Goal: Task Accomplishment & Management: Manage account settings

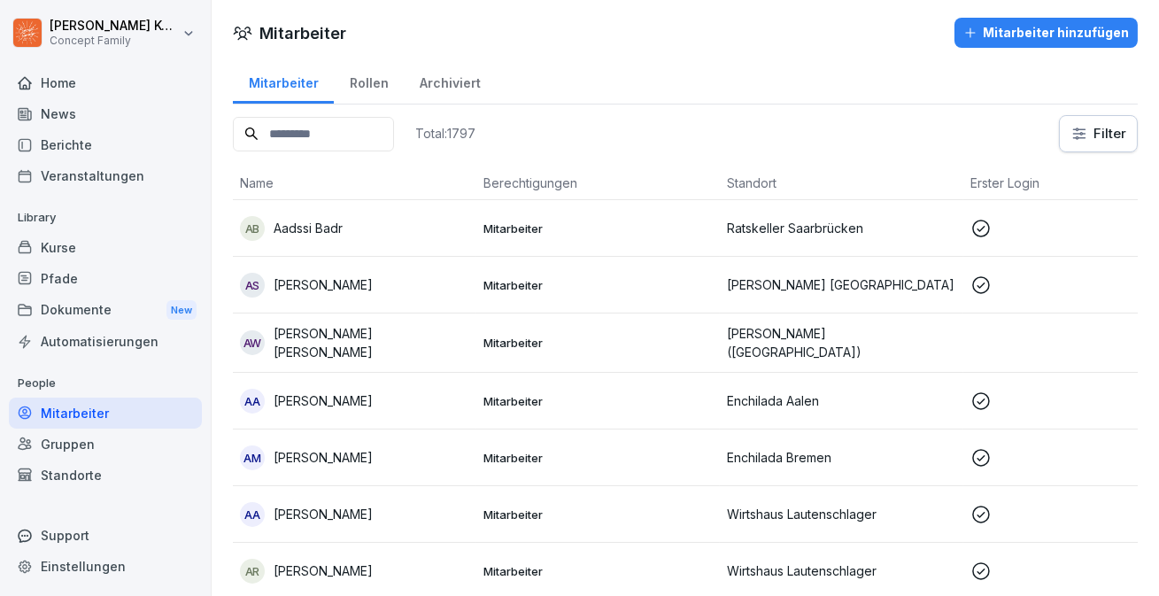
click at [112, 249] on div "Kurse" at bounding box center [105, 247] width 193 height 31
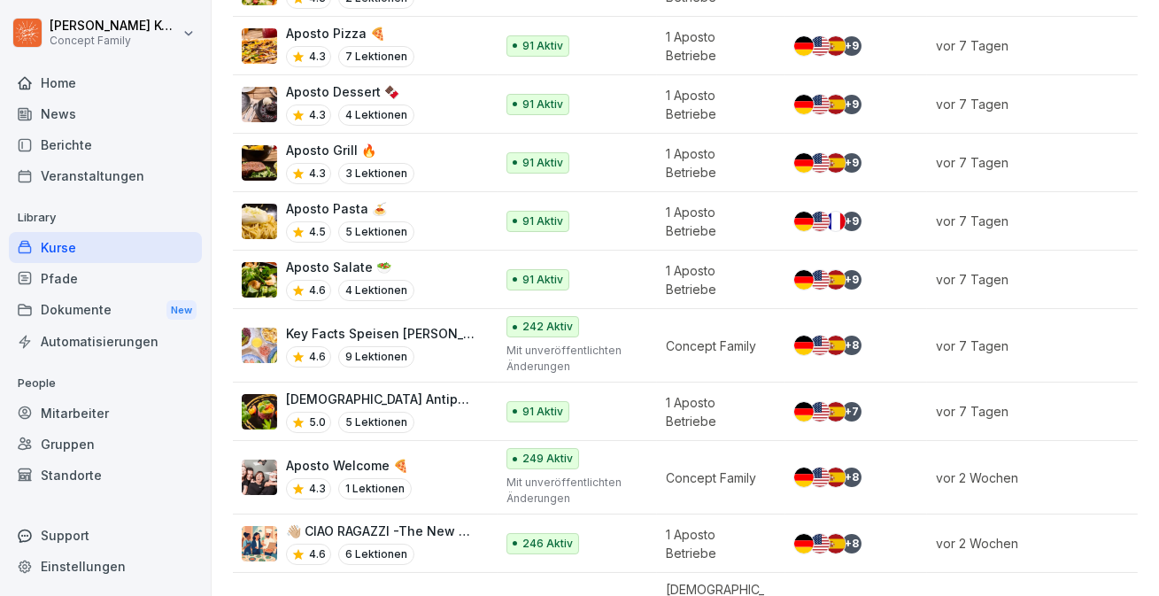
scroll to position [492, 0]
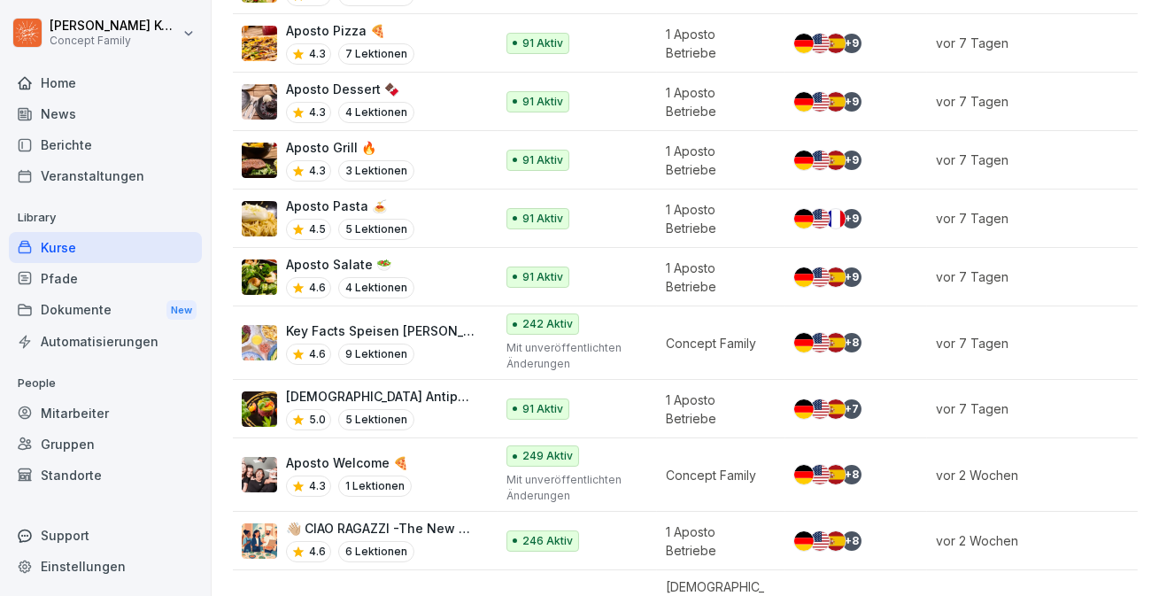
click at [448, 405] on div "Aposto Antipasti 🫒 5.0 5 Lektionen" at bounding box center [359, 408] width 235 height 43
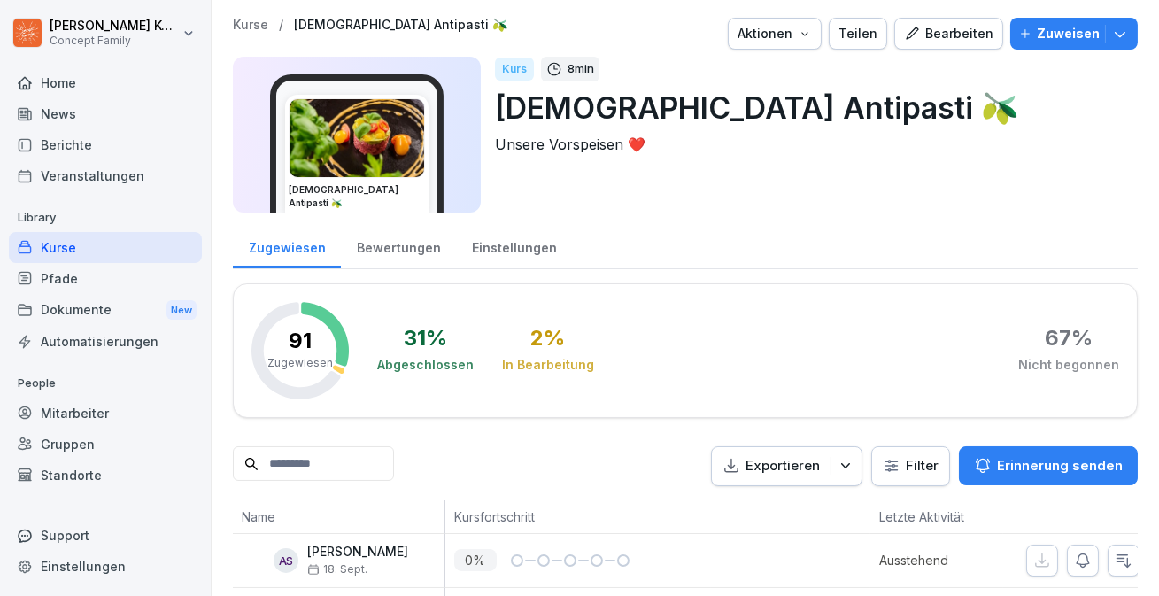
click at [969, 48] on button "Bearbeiten" at bounding box center [948, 34] width 109 height 32
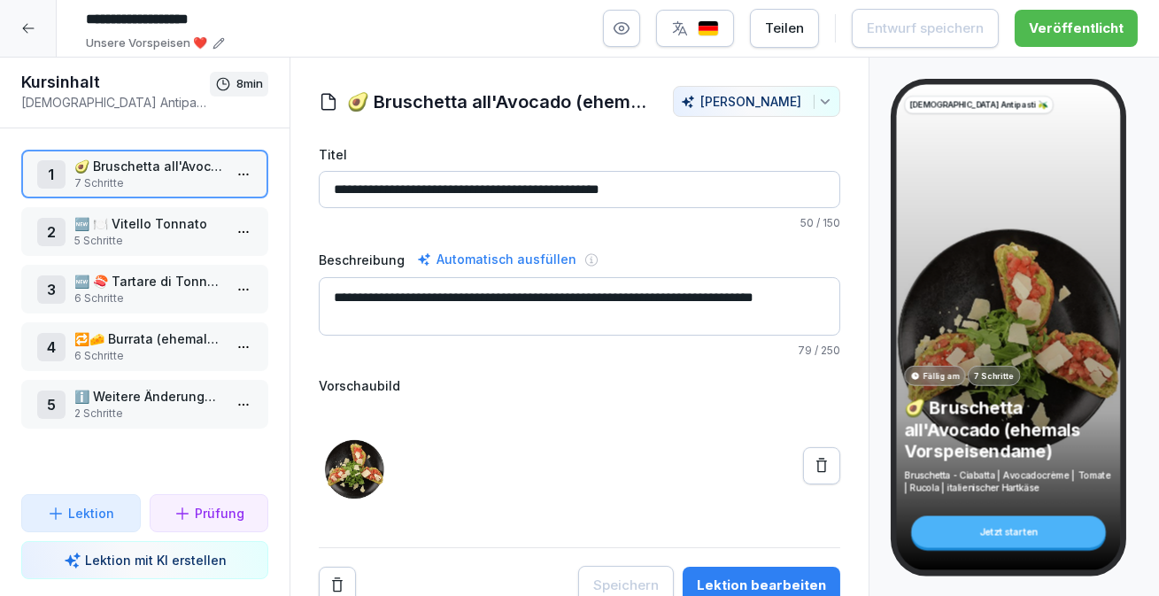
click at [153, 291] on p "6 Schritte" at bounding box center [148, 298] width 148 height 16
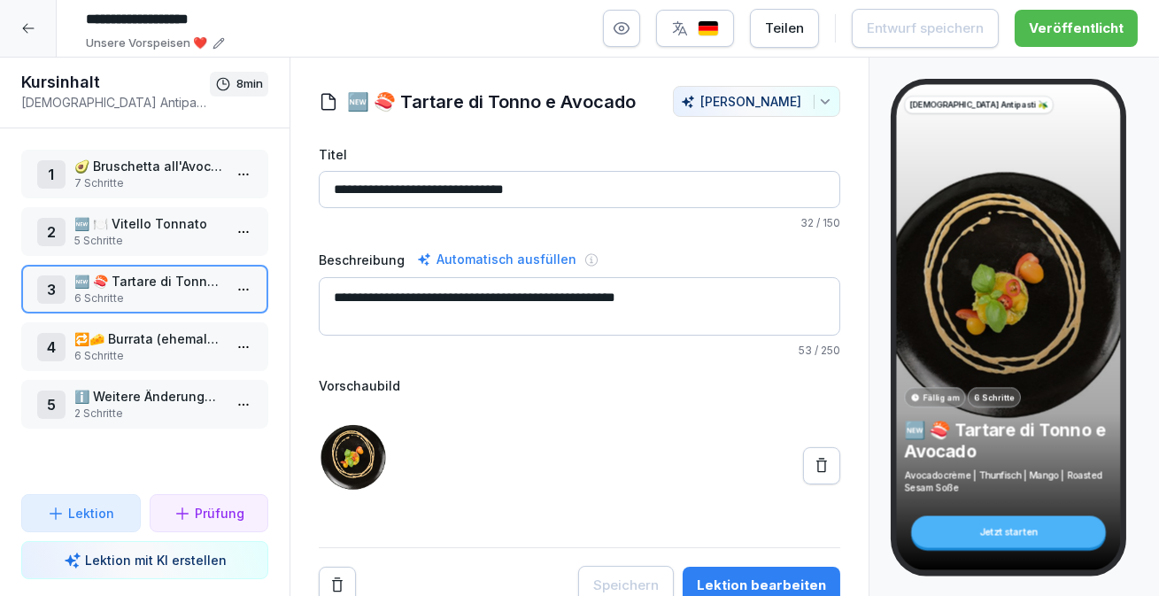
click at [752, 576] on div "Lektion bearbeiten" at bounding box center [761, 585] width 129 height 19
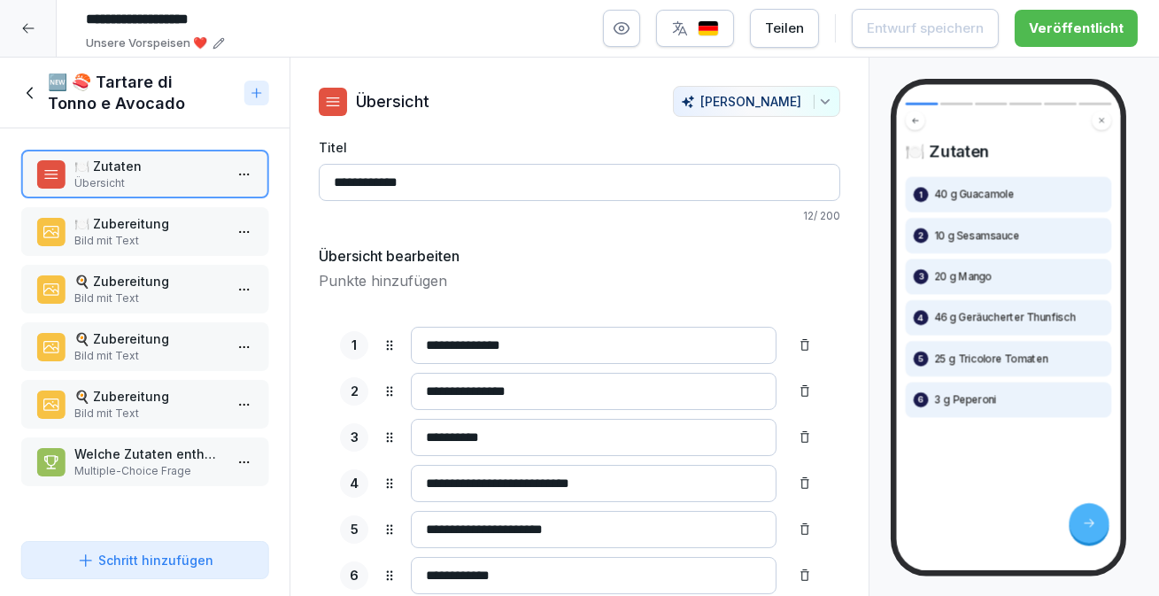
scroll to position [52, 0]
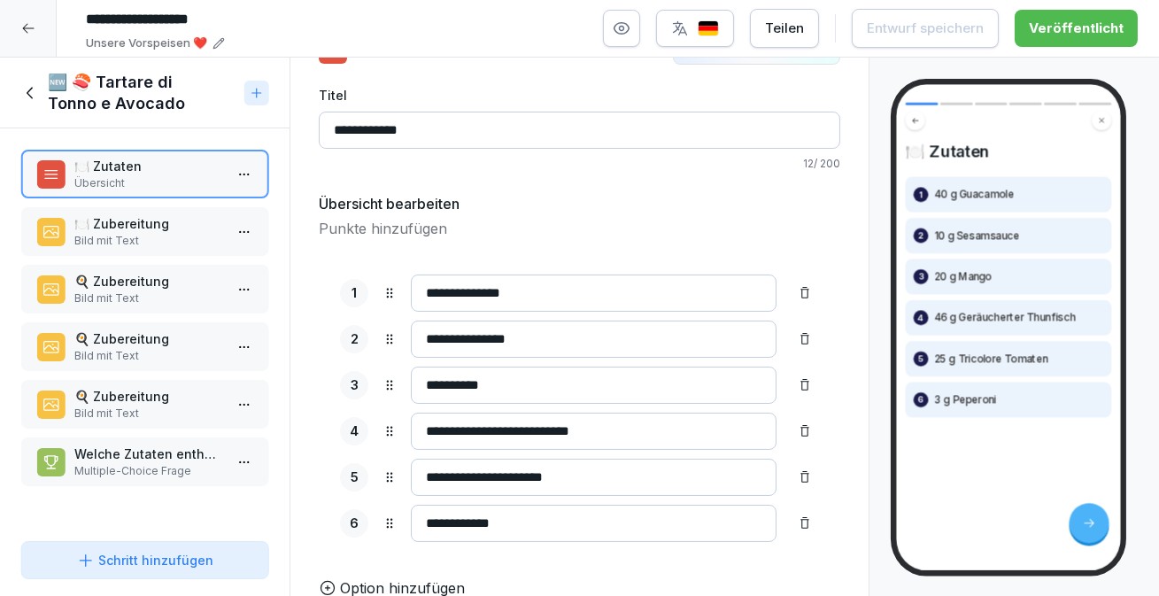
click at [442, 430] on input "**********" at bounding box center [594, 431] width 366 height 37
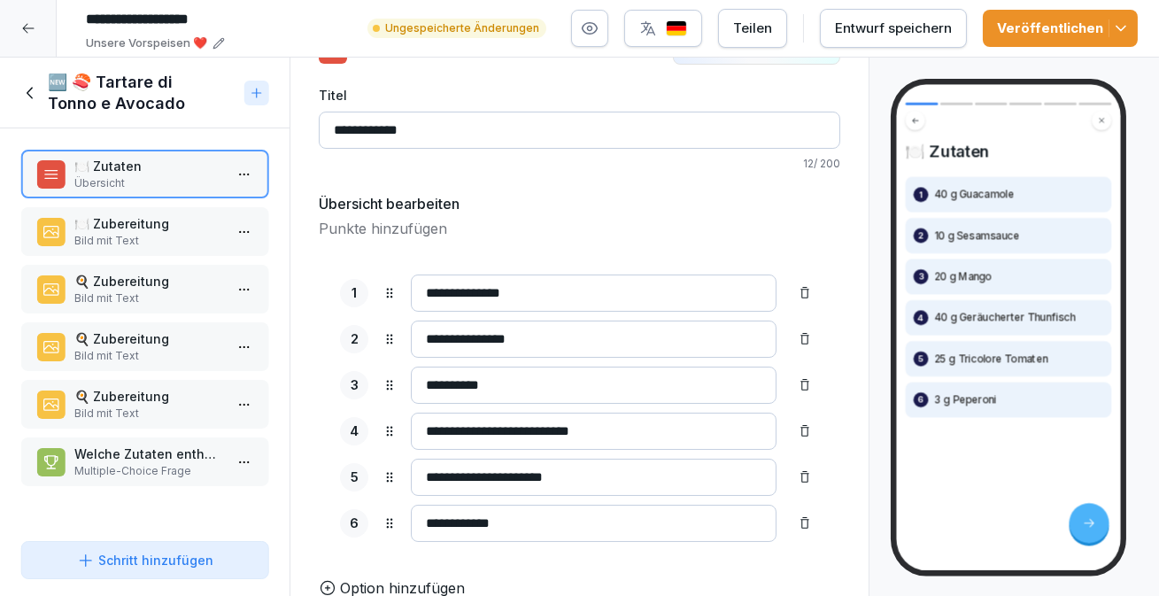
type input "**********"
click at [887, 27] on div "Entwurf speichern" at bounding box center [893, 28] width 117 height 19
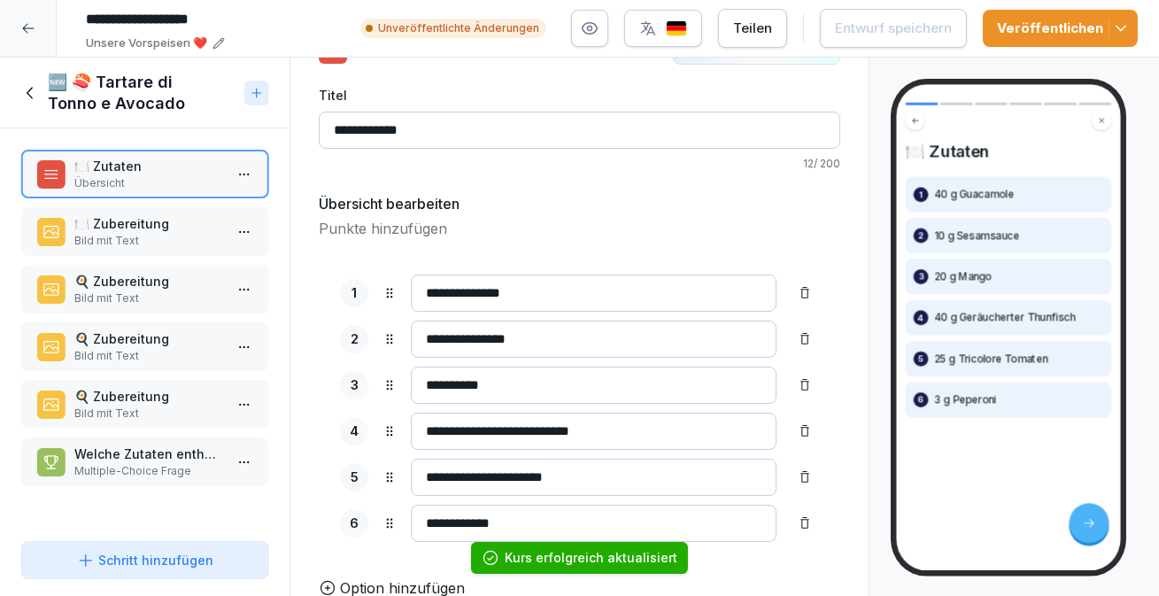
click at [35, 88] on icon at bounding box center [30, 92] width 19 height 19
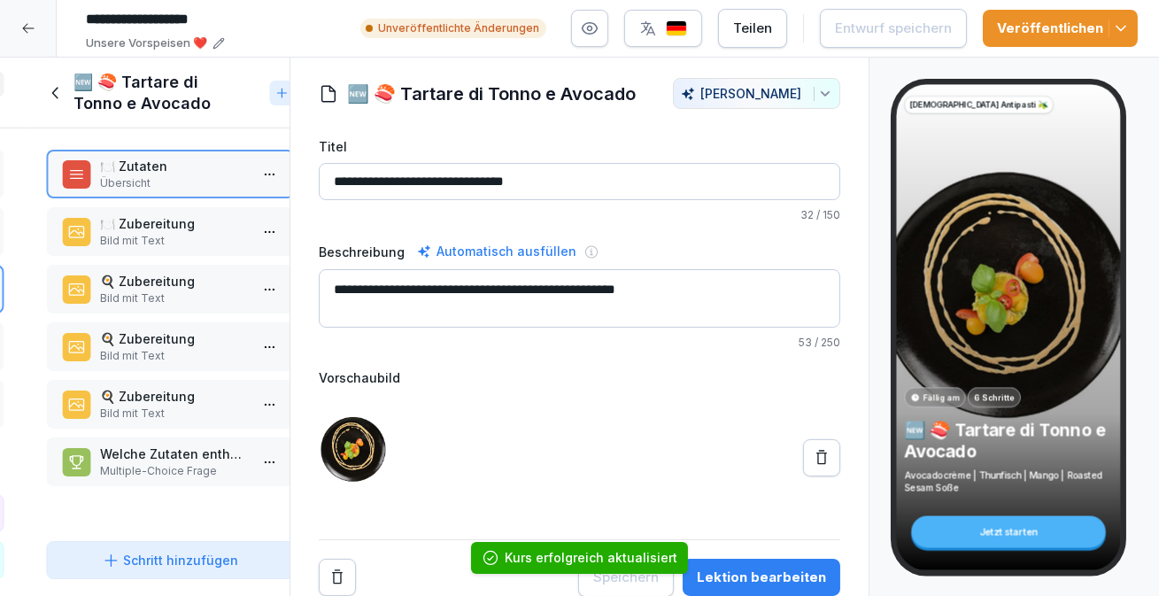
scroll to position [6, 0]
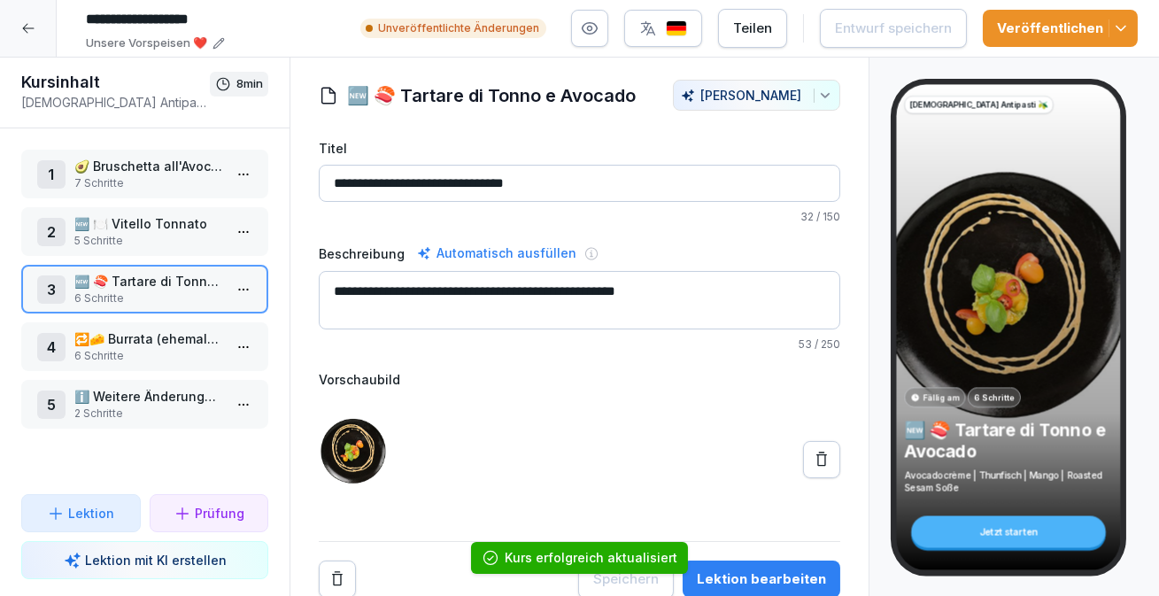
click at [26, 27] on icon at bounding box center [28, 29] width 12 height 10
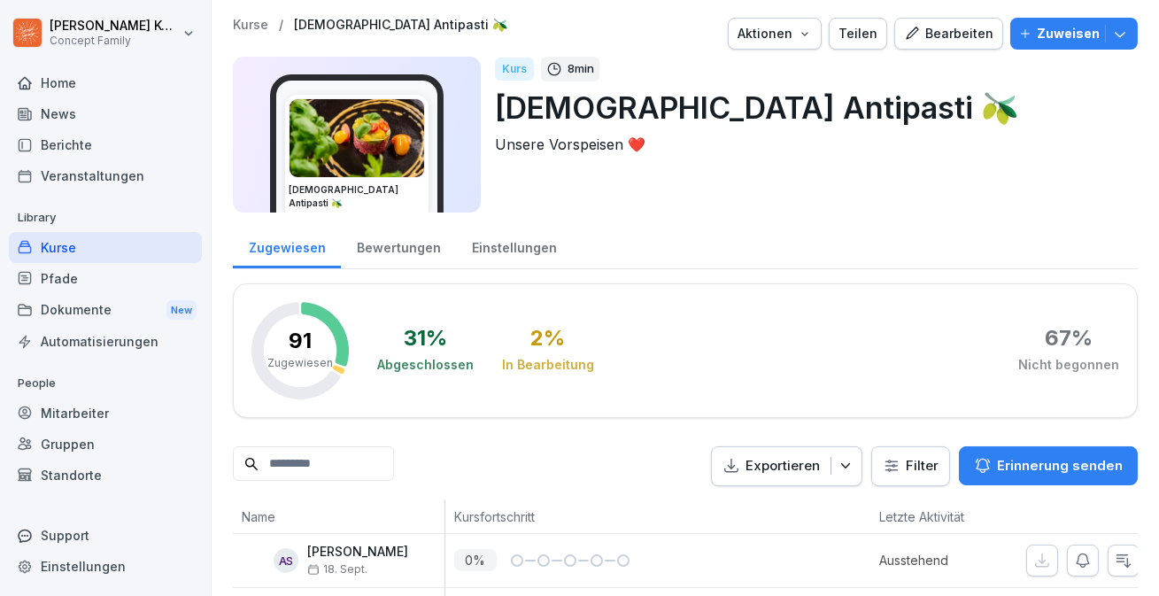
click at [76, 241] on div "Kurse" at bounding box center [105, 247] width 193 height 31
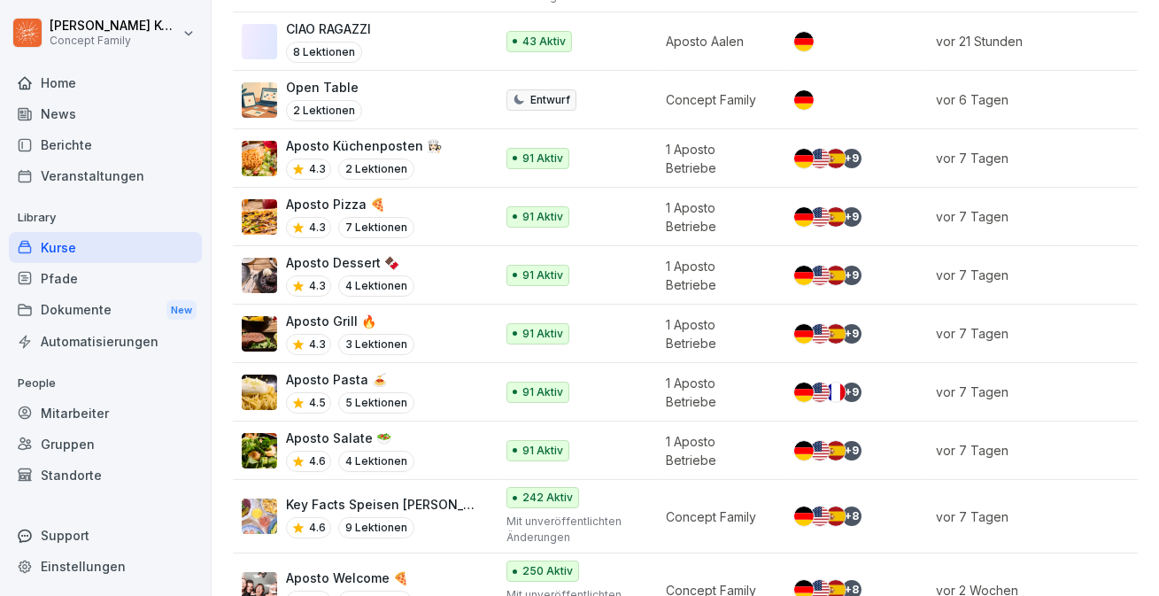
scroll to position [402, 0]
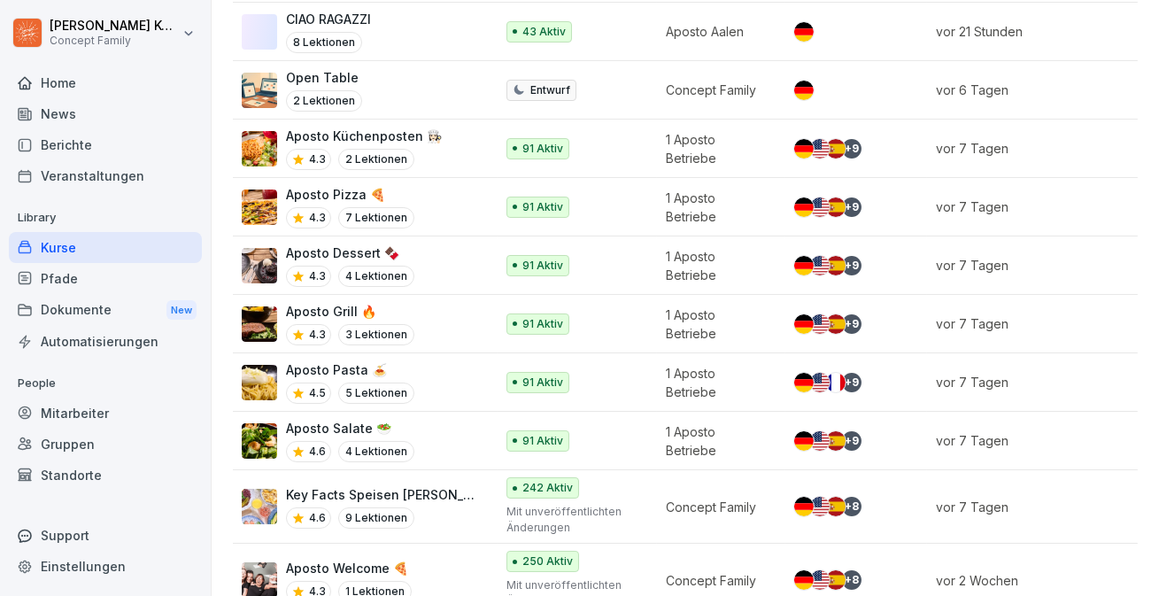
click at [407, 360] on p "Aposto Pasta 🍝" at bounding box center [350, 369] width 128 height 19
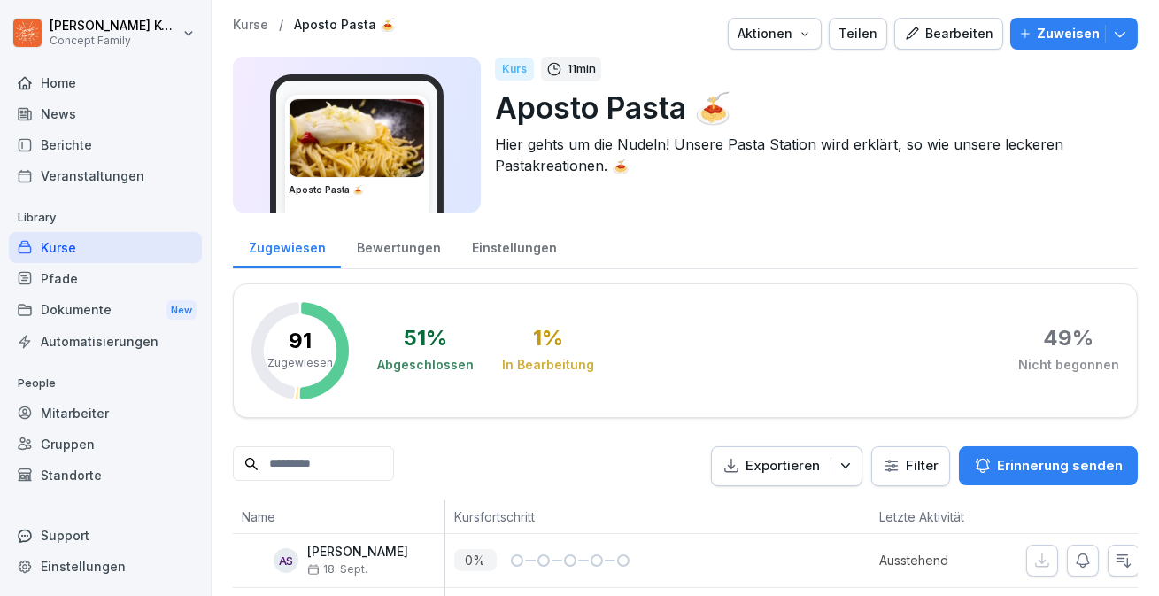
click at [982, 27] on div "Bearbeiten" at bounding box center [948, 33] width 89 height 19
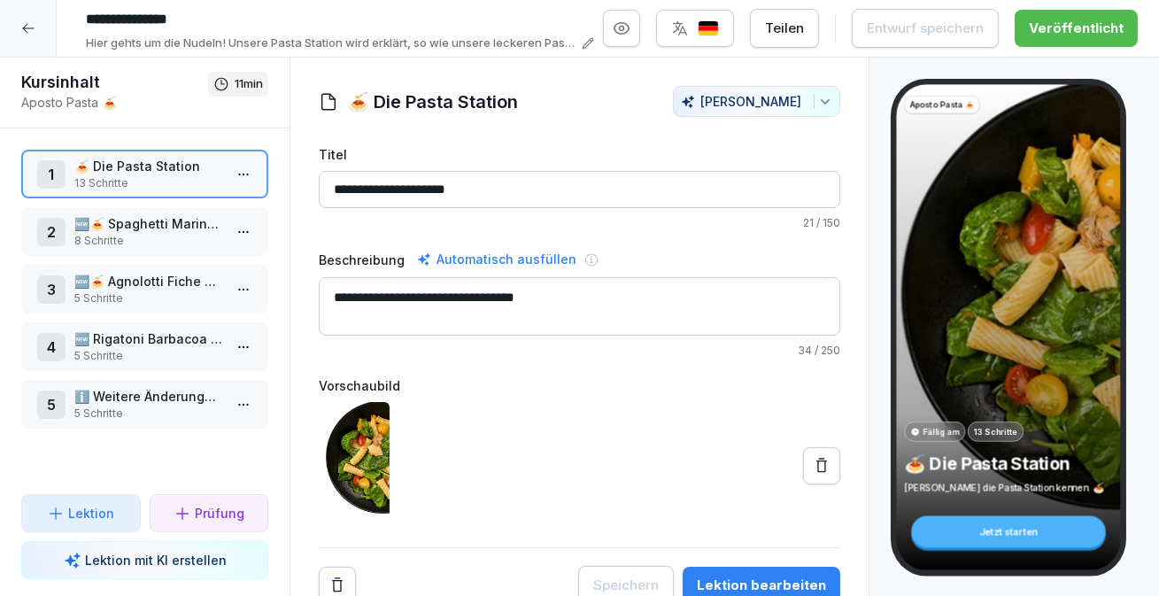
click at [141, 334] on p "🆕 Rigatoni Barbacoa Beef" at bounding box center [148, 338] width 148 height 19
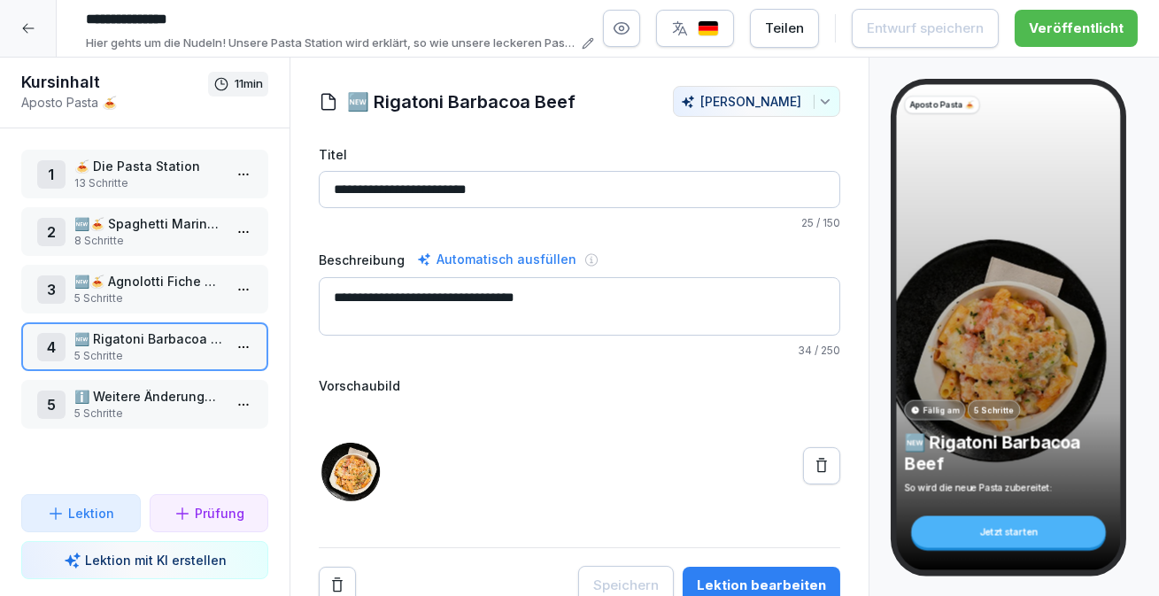
click at [785, 571] on button "Lektion bearbeiten" at bounding box center [762, 585] width 158 height 37
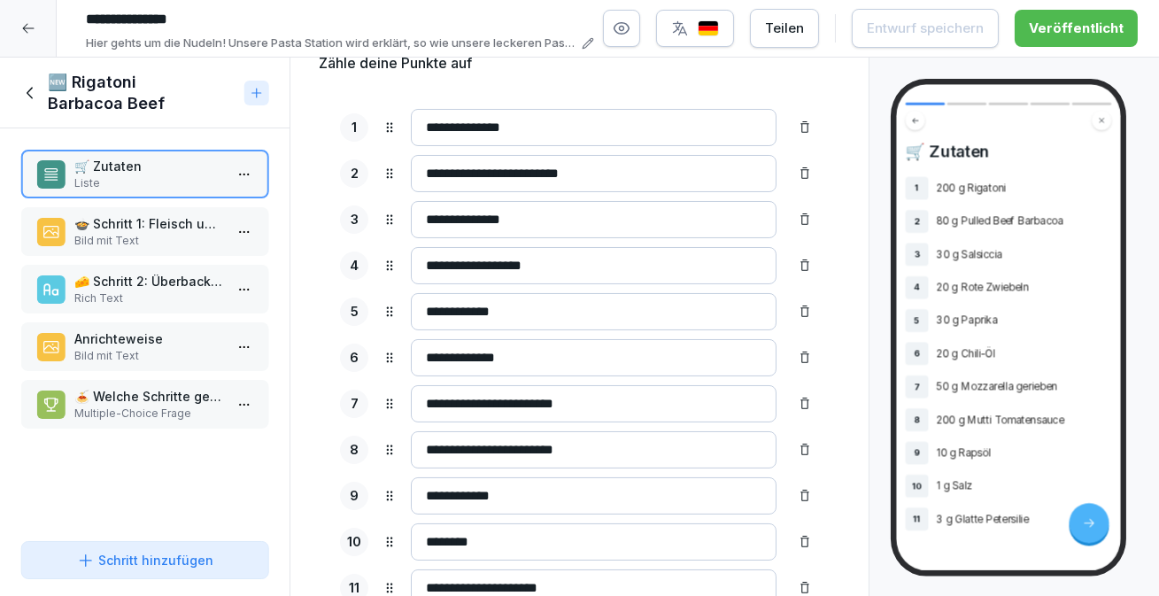
scroll to position [191, 0]
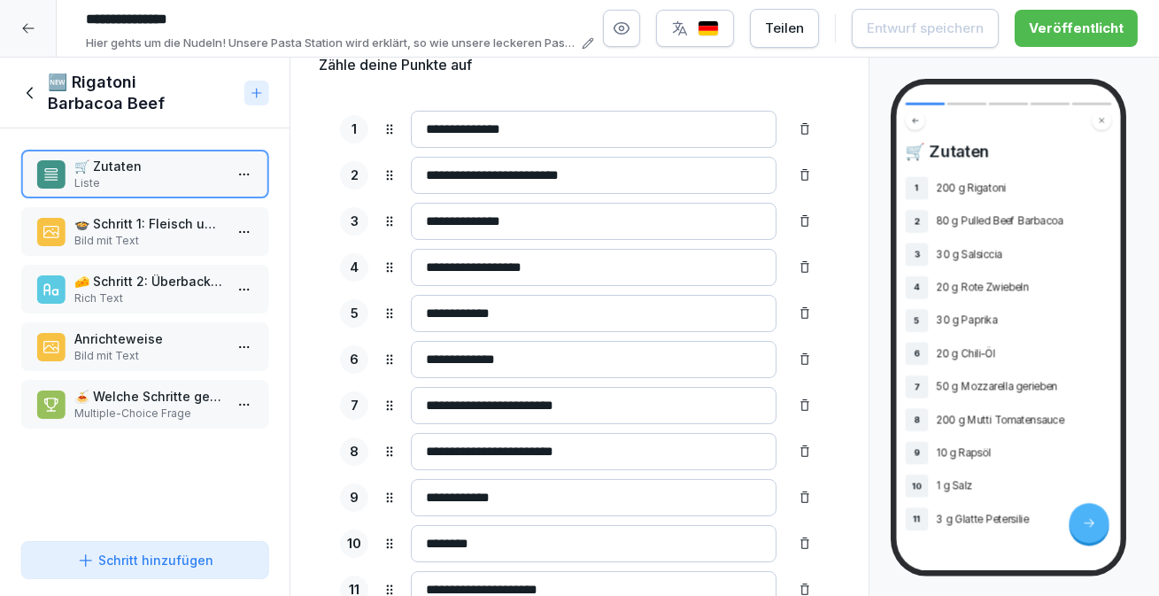
click at [128, 326] on div "Anrichteweise Bild mit Text" at bounding box center [144, 346] width 247 height 49
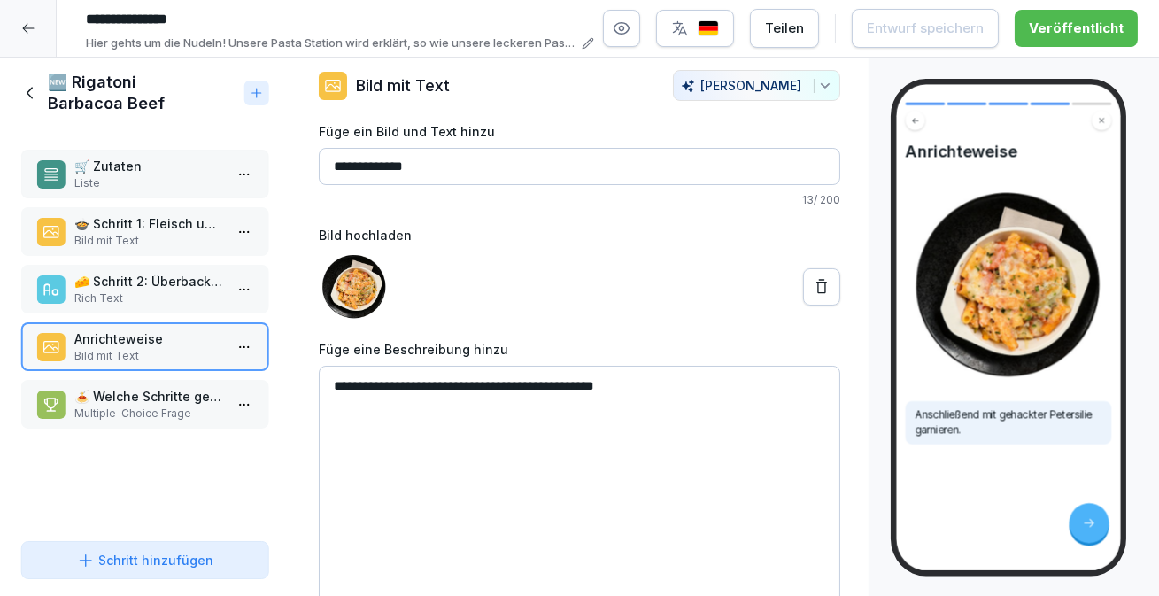
scroll to position [49, 0]
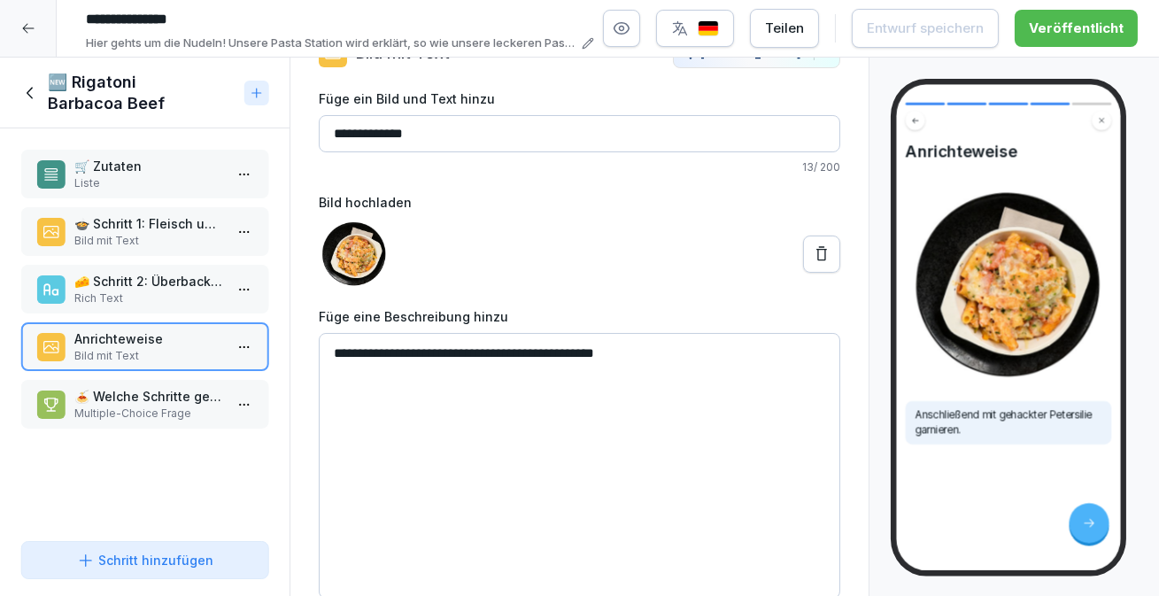
click at [126, 381] on div "🍝 Welche Schritte gehören zur Zubereitung des Rigatoni Barbacoa Beef? Multiple-…" at bounding box center [144, 404] width 247 height 49
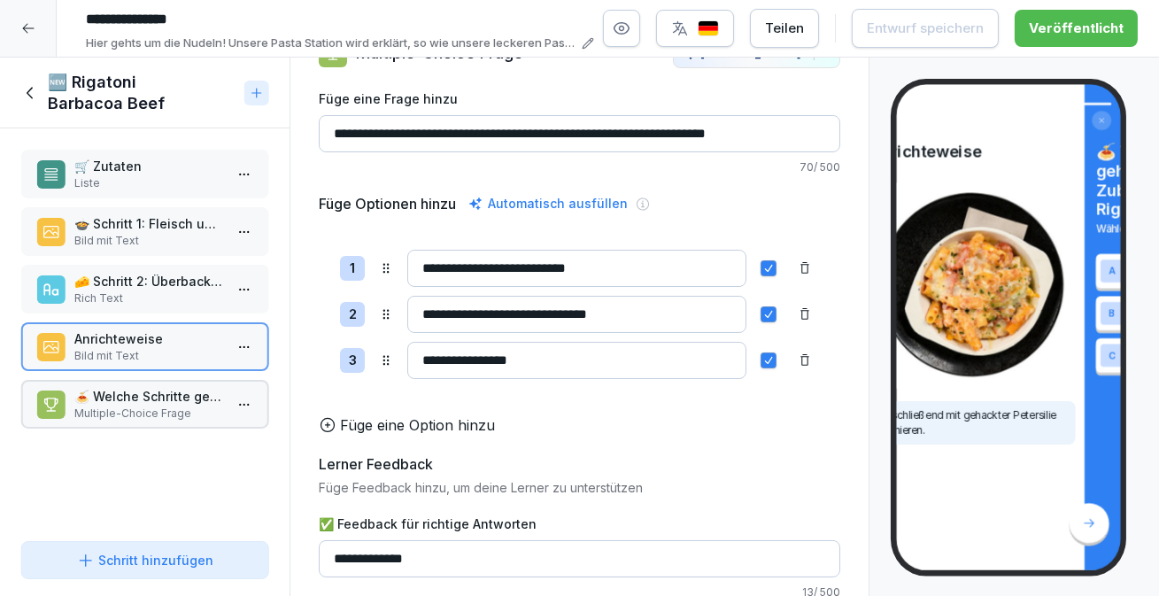
scroll to position [154, 0]
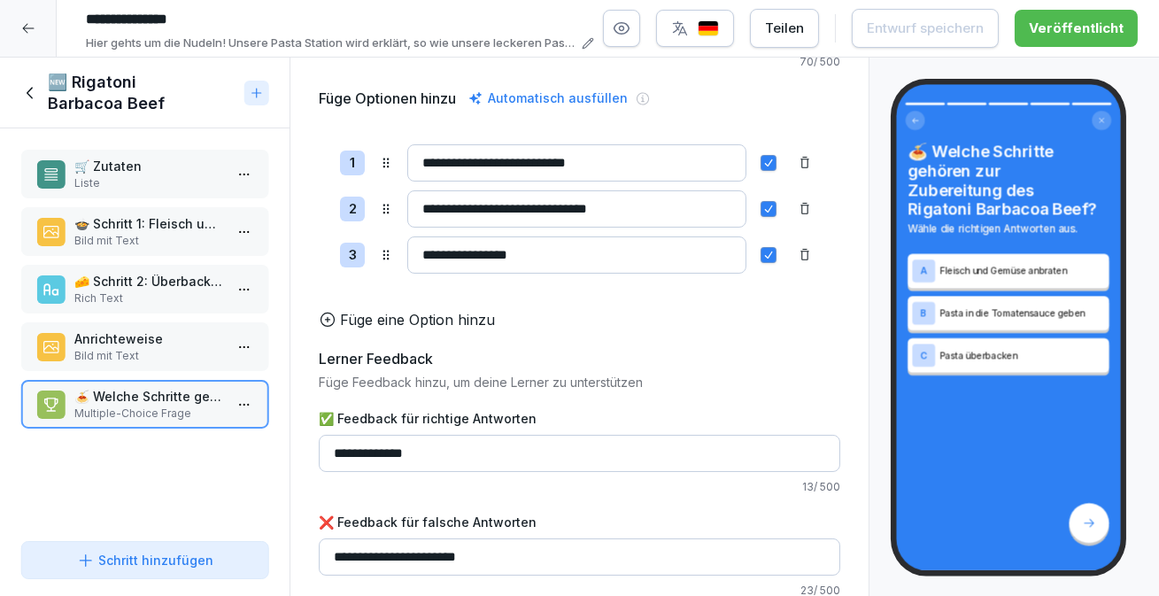
click at [32, 91] on icon at bounding box center [30, 92] width 19 height 19
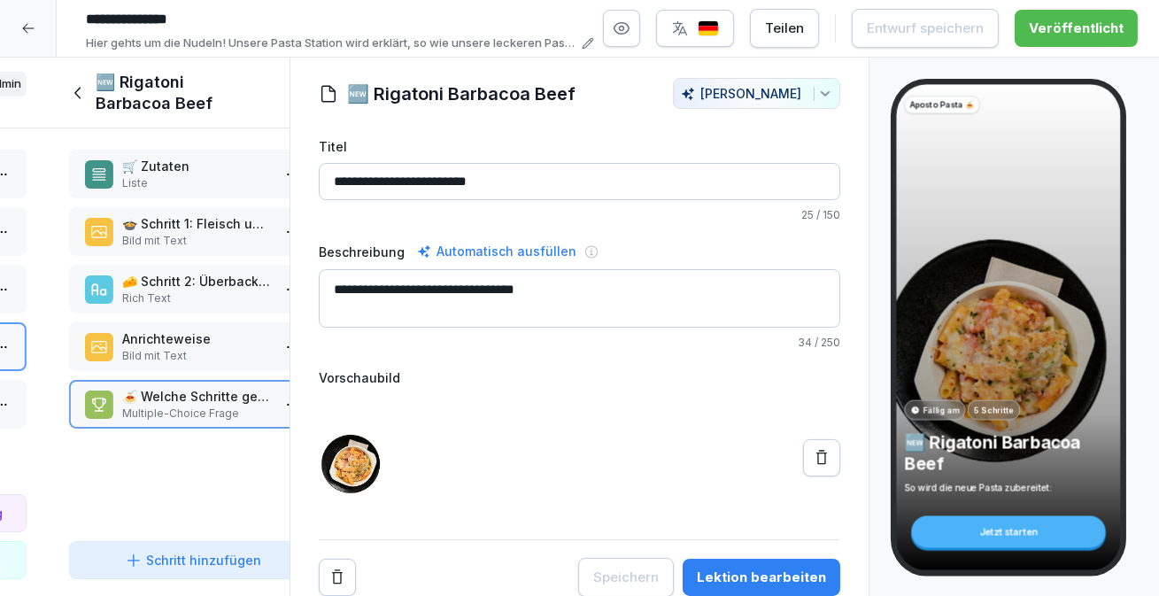
scroll to position [6, 0]
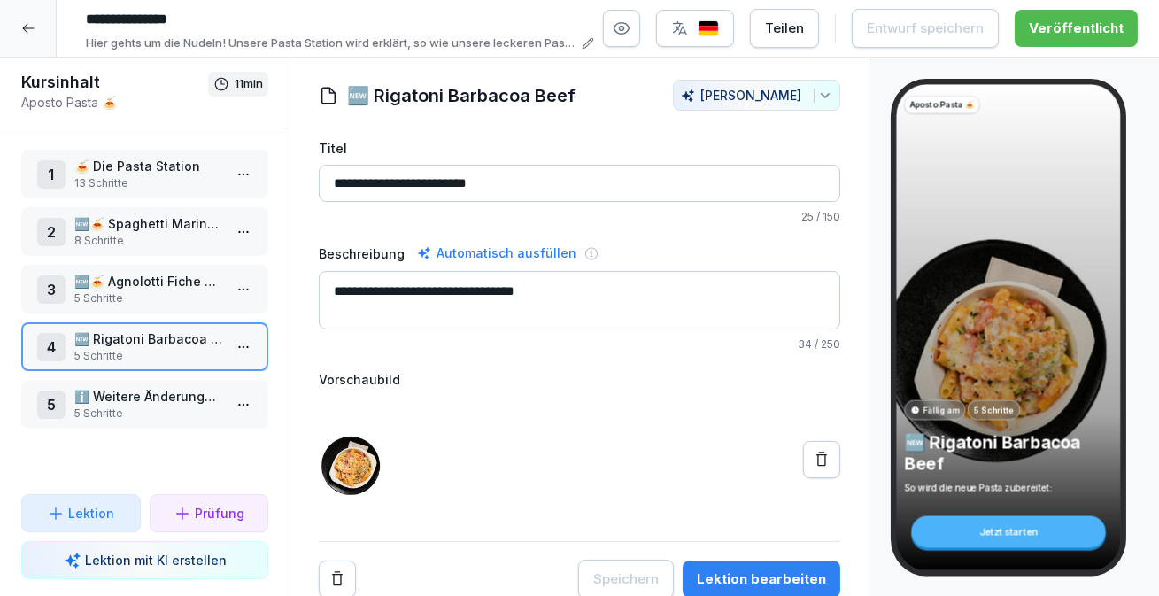
click at [157, 406] on p "5 Schritte" at bounding box center [148, 414] width 148 height 16
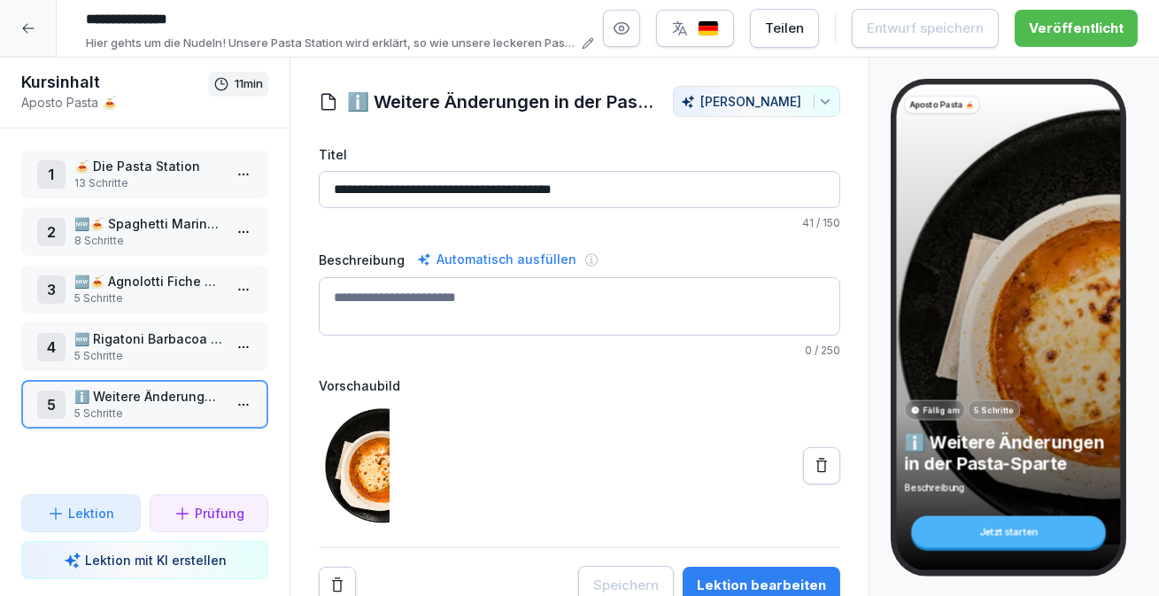
click at [143, 175] on p "13 Schritte" at bounding box center [148, 183] width 148 height 16
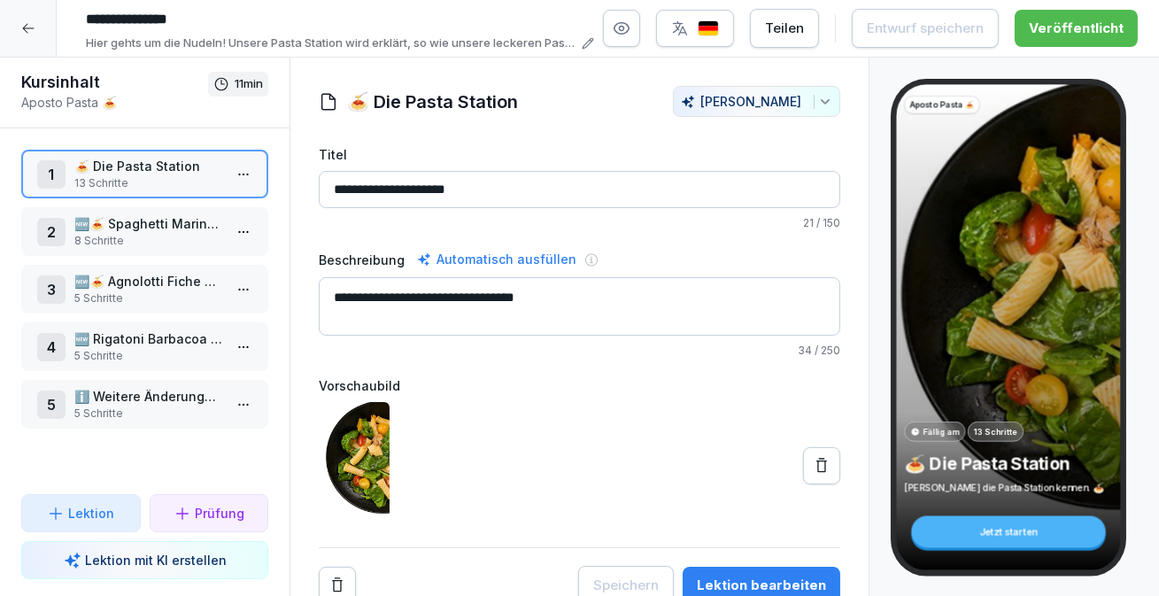
click at [756, 577] on div "Lektion bearbeiten" at bounding box center [761, 585] width 129 height 19
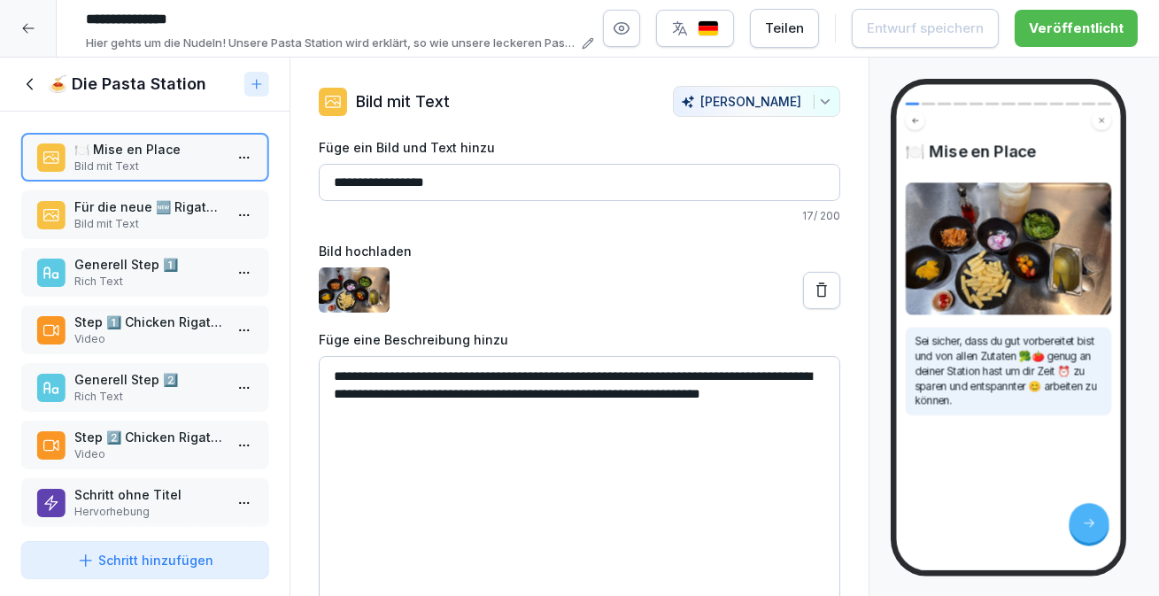
click at [131, 223] on p "Bild mit Text" at bounding box center [148, 224] width 148 height 16
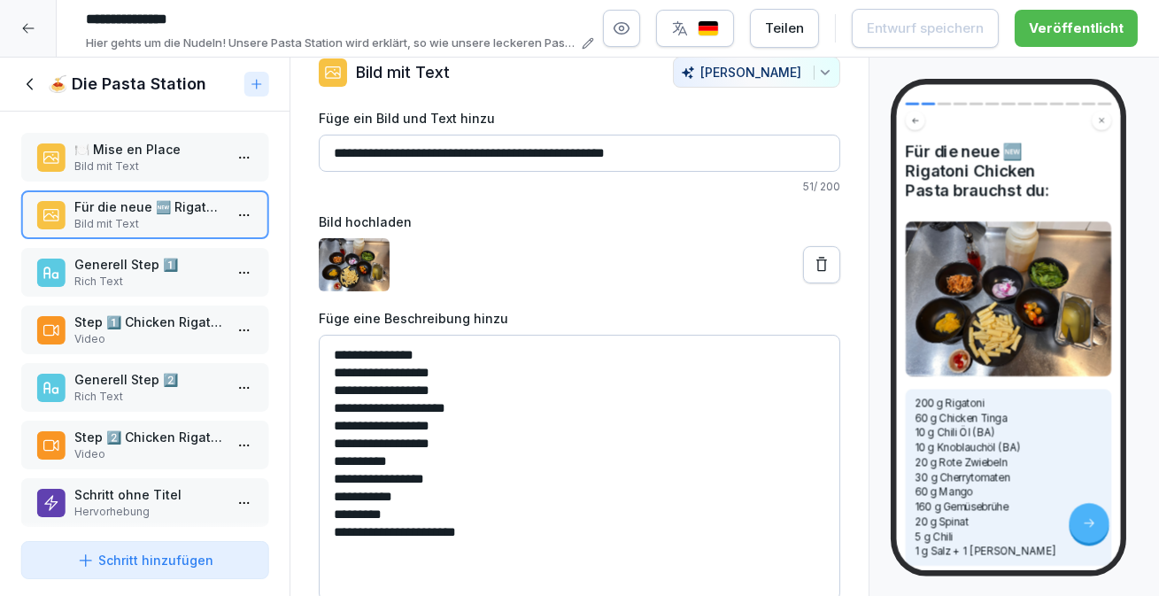
scroll to position [27, 0]
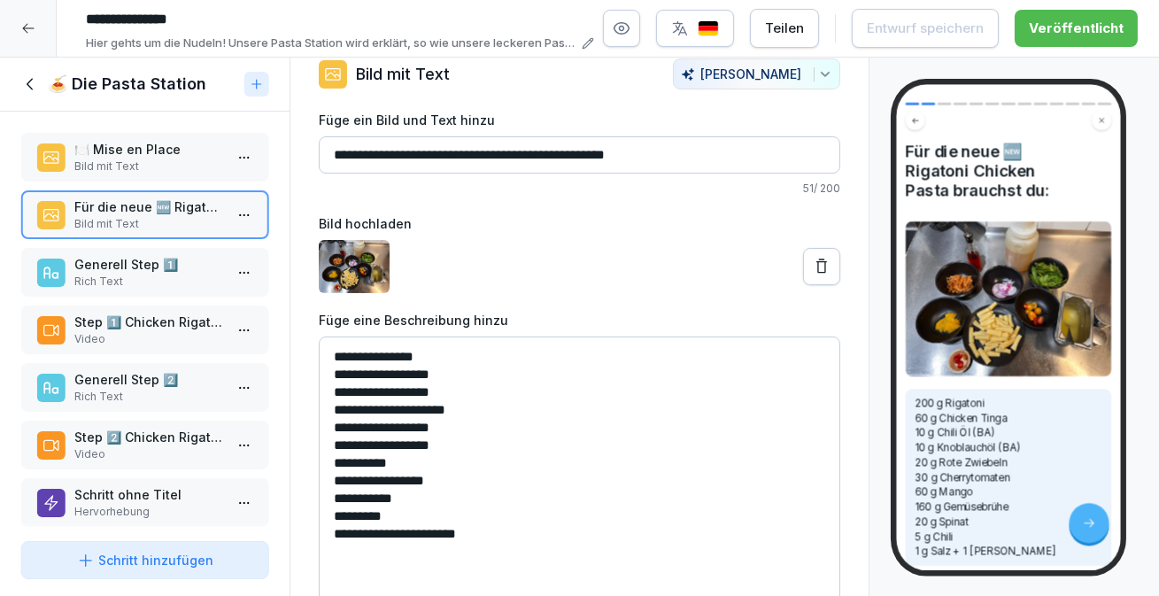
click at [106, 280] on p "Rich Text" at bounding box center [148, 282] width 148 height 16
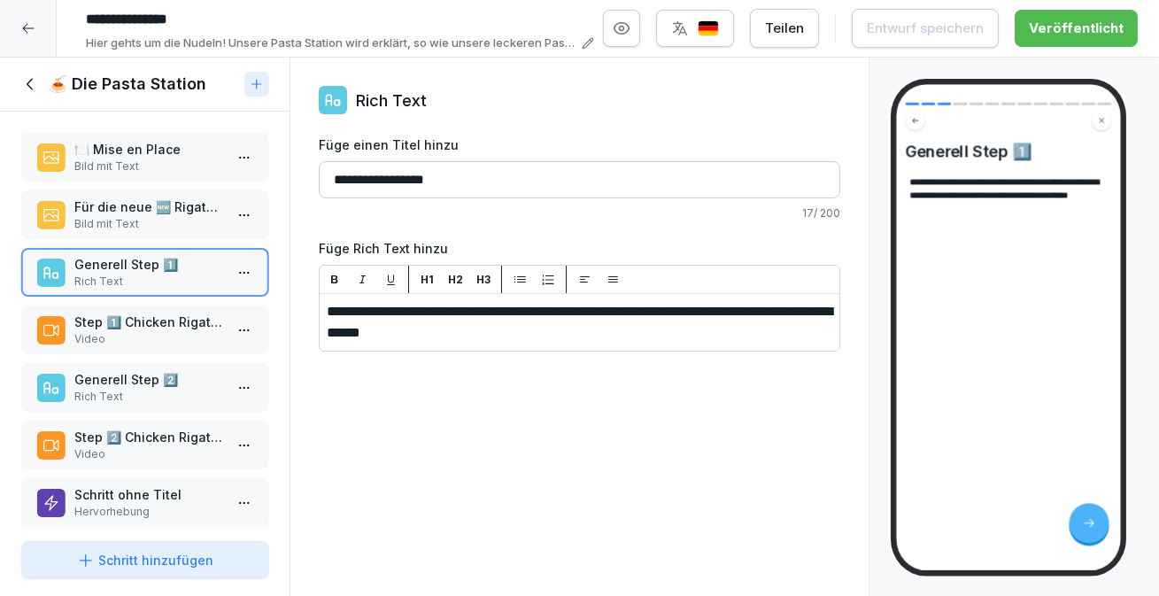
click at [106, 221] on p "Bild mit Text" at bounding box center [148, 224] width 148 height 16
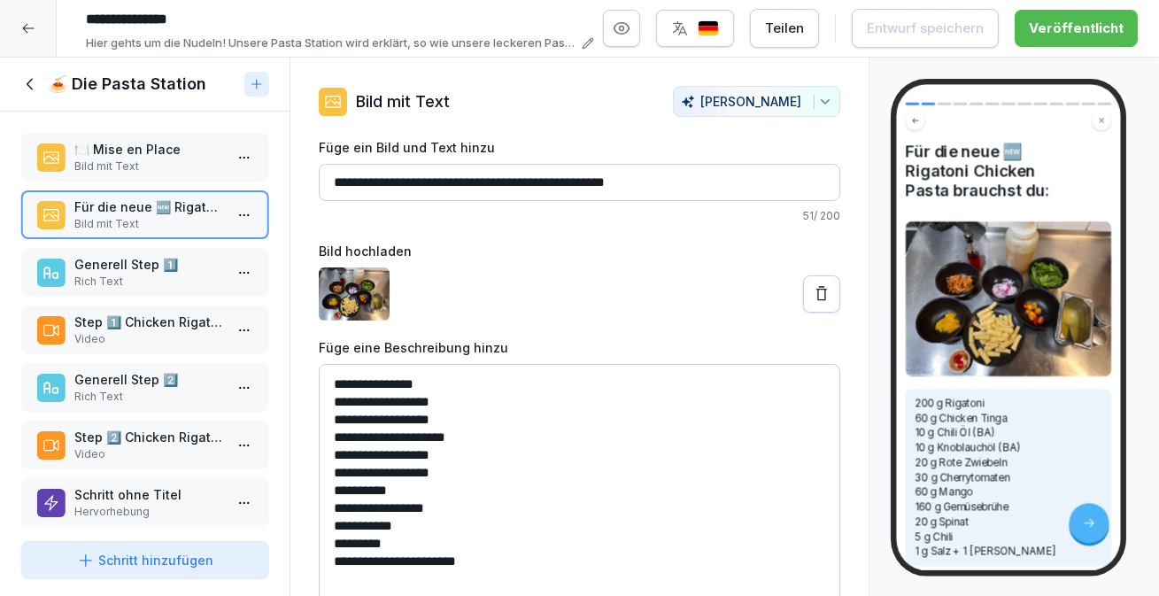
click at [35, 85] on icon at bounding box center [30, 83] width 19 height 19
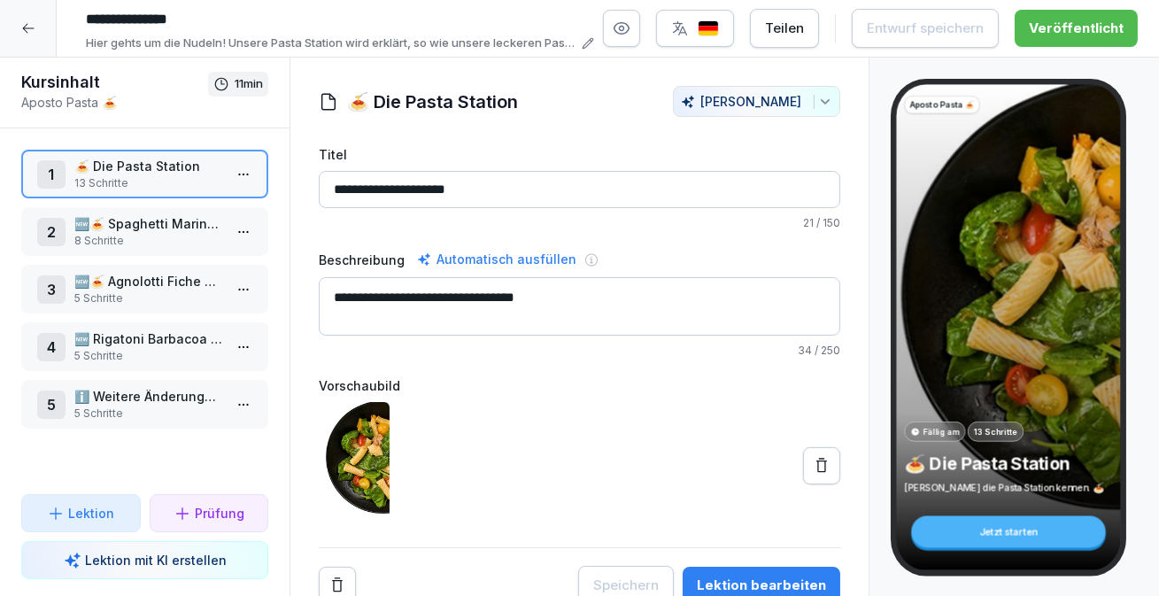
click at [31, 40] on div at bounding box center [28, 28] width 57 height 57
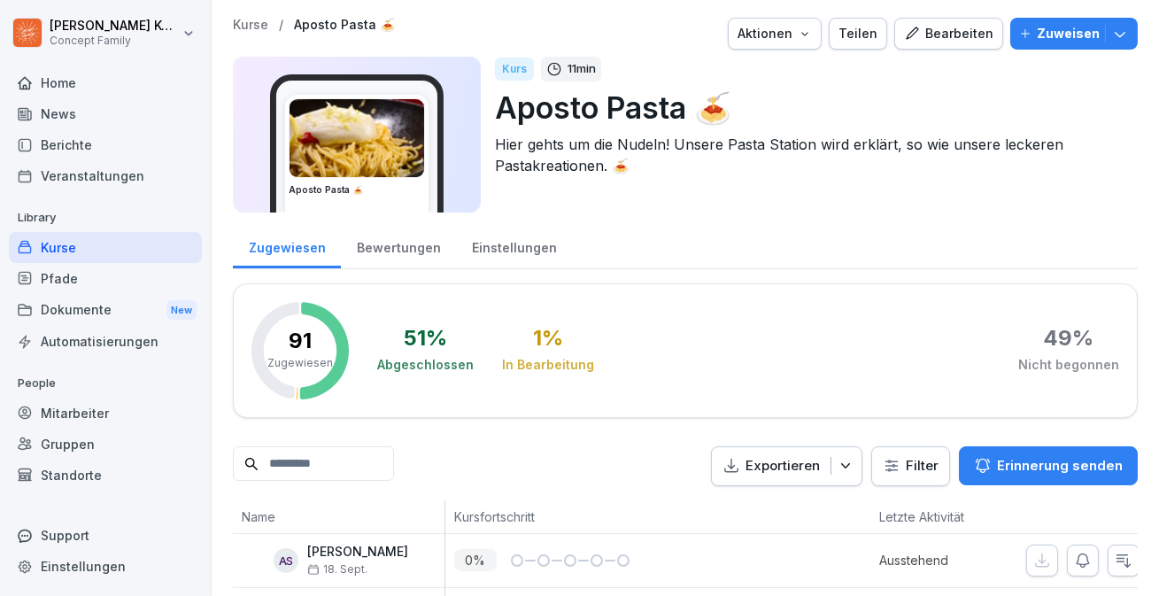
click at [985, 34] on div "Bearbeiten" at bounding box center [948, 33] width 89 height 19
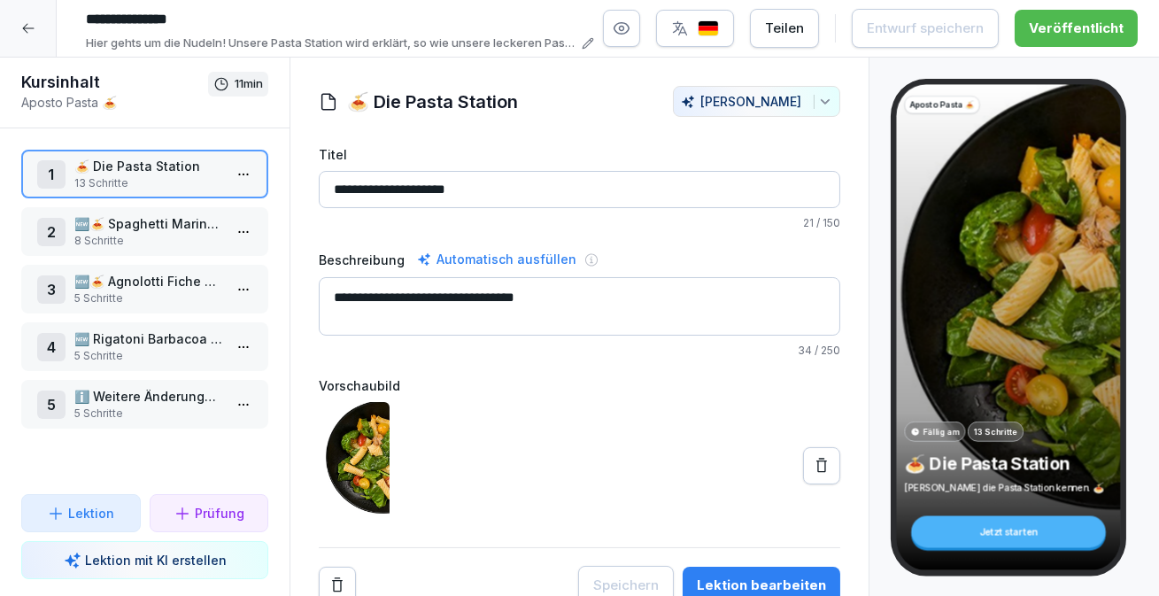
click at [27, 21] on icon at bounding box center [28, 28] width 14 height 14
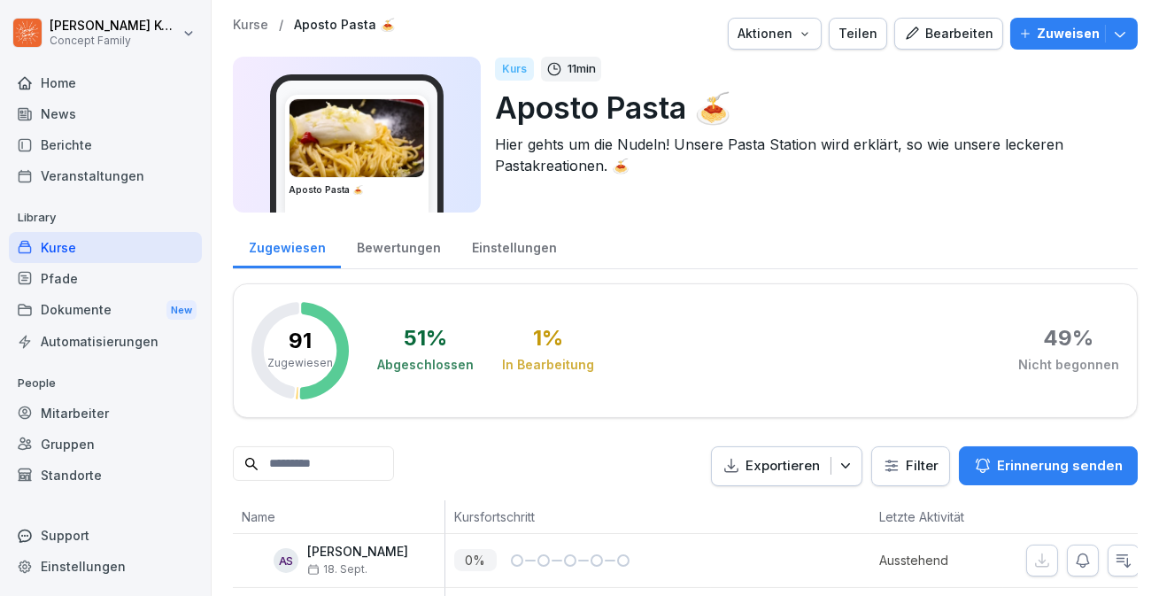
click at [55, 253] on div "Kurse" at bounding box center [105, 247] width 193 height 31
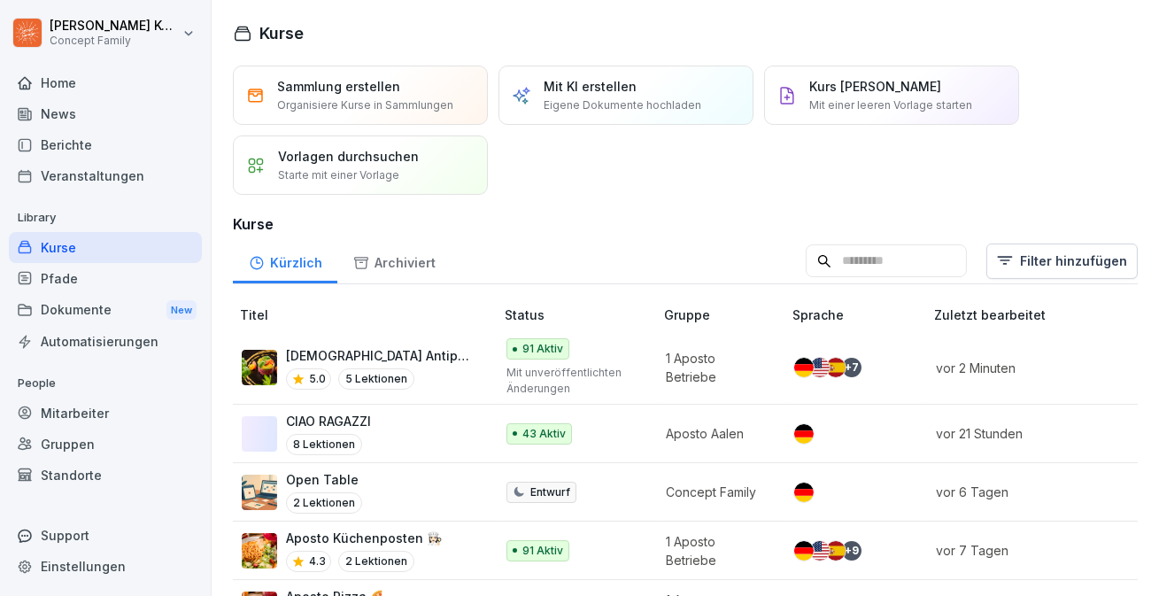
click at [371, 368] on p "5 Lektionen" at bounding box center [376, 378] width 76 height 21
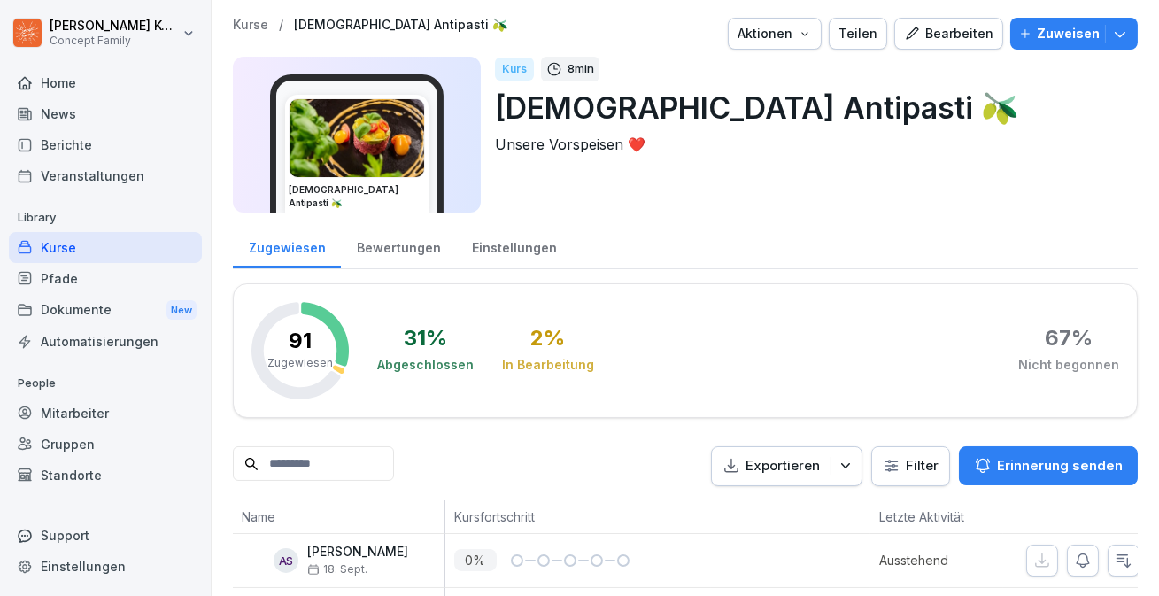
click at [956, 32] on div "Bearbeiten" at bounding box center [948, 33] width 89 height 19
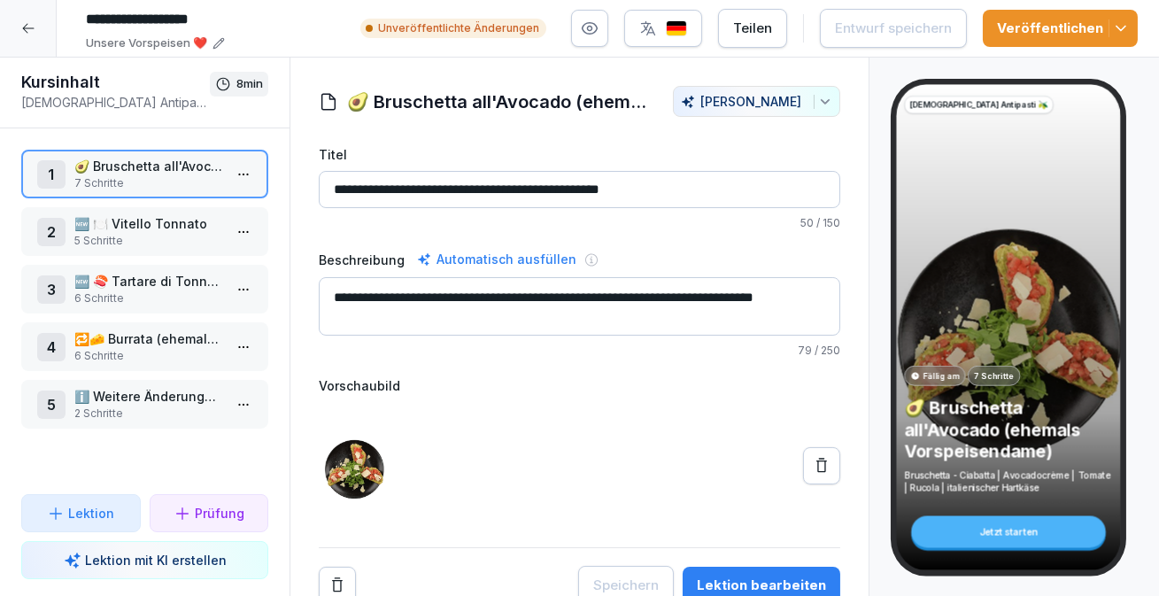
click at [1124, 32] on icon "button" at bounding box center [1121, 28] width 18 height 18
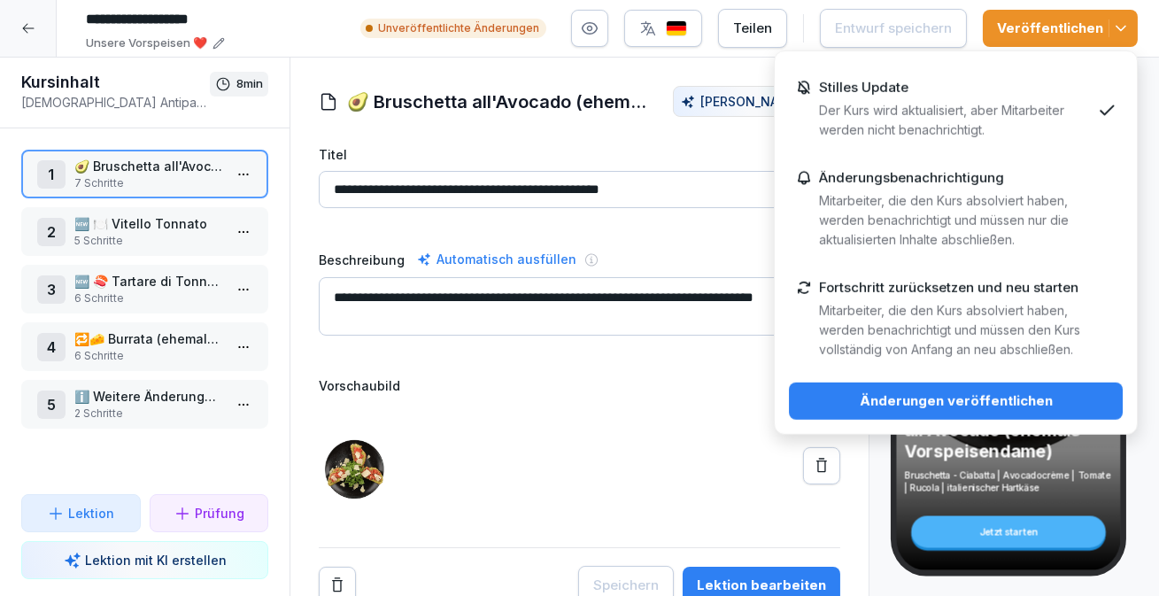
click at [935, 403] on div "Änderungen veröffentlichen" at bounding box center [956, 400] width 306 height 19
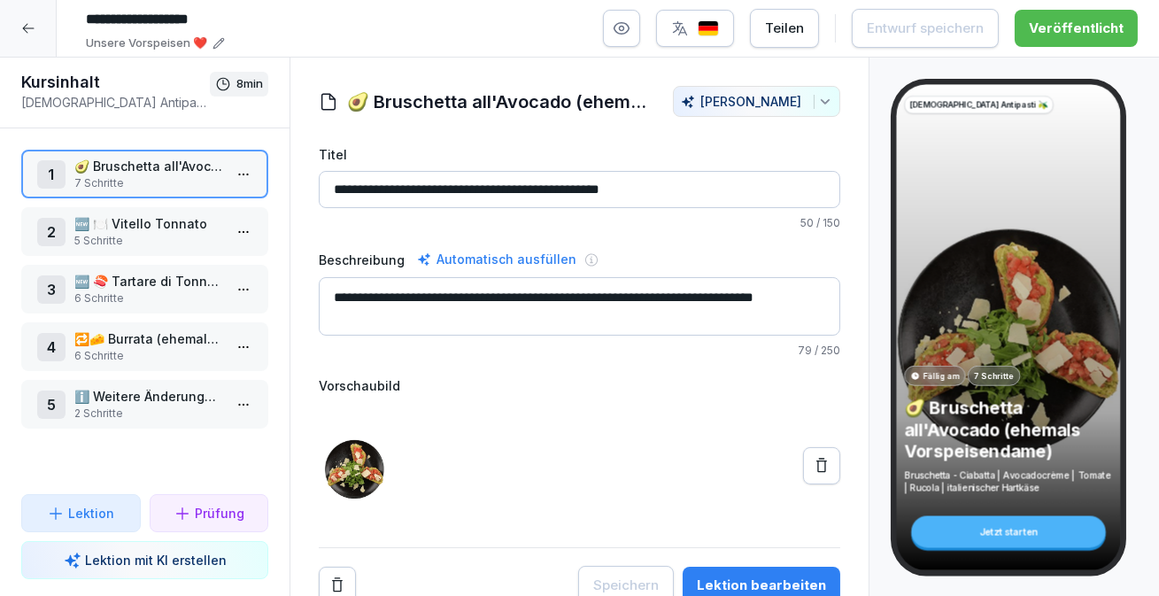
click at [21, 35] on div at bounding box center [28, 28] width 57 height 57
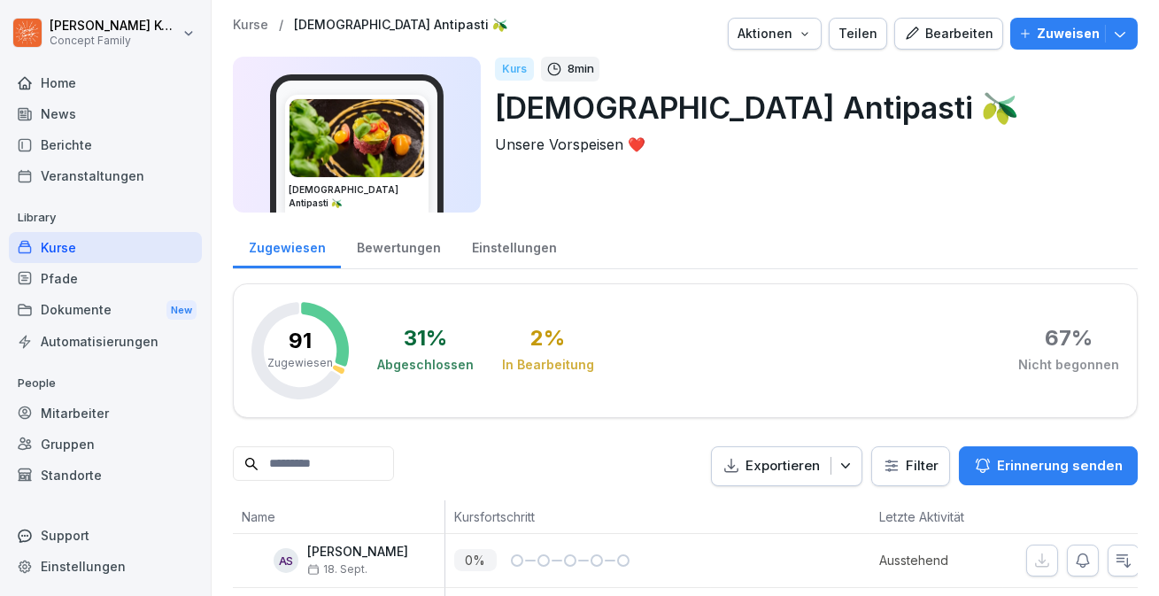
click at [71, 246] on div "Kurse" at bounding box center [105, 247] width 193 height 31
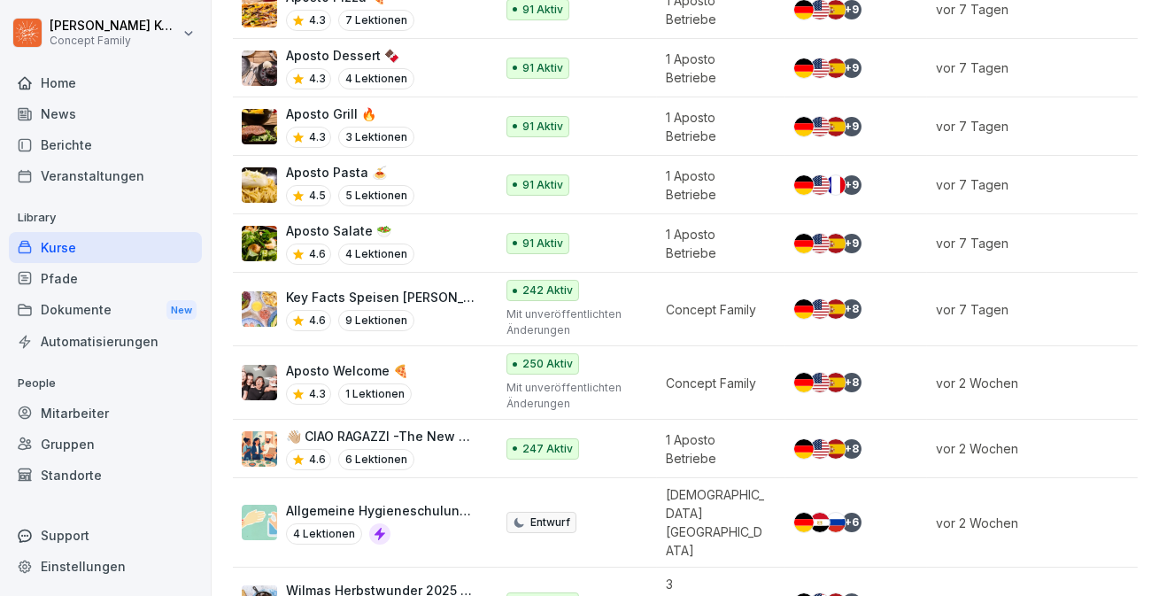
scroll to position [594, 0]
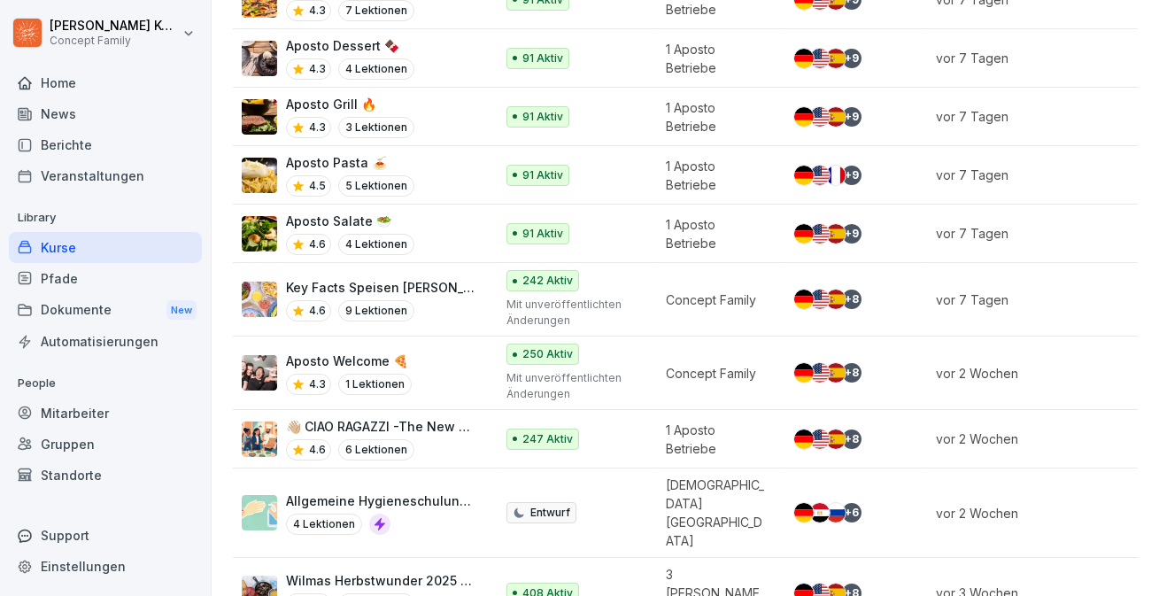
click at [72, 246] on div "Kurse" at bounding box center [105, 247] width 193 height 31
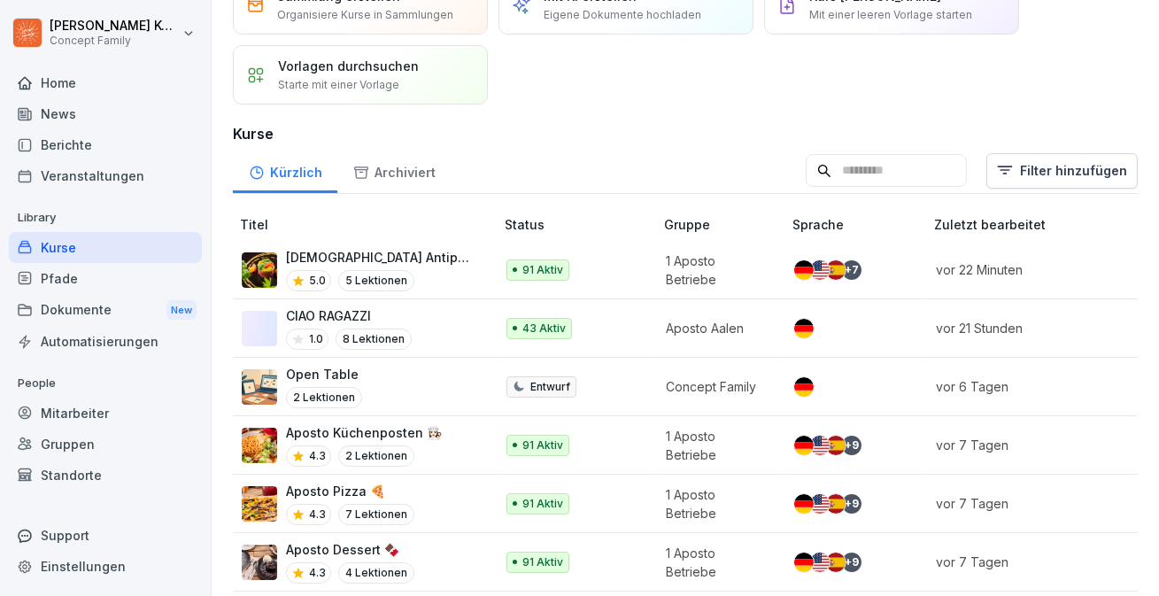
scroll to position [97, 0]
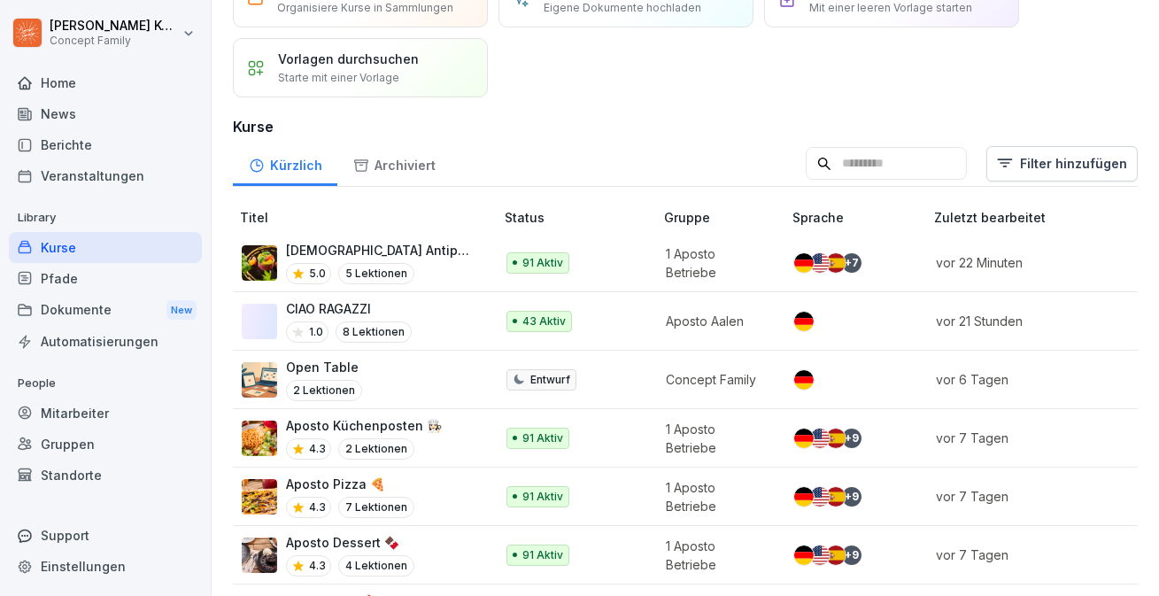
click at [481, 329] on td "CIAO RAGAZZI 1.0 8 Lektionen" at bounding box center [365, 321] width 265 height 58
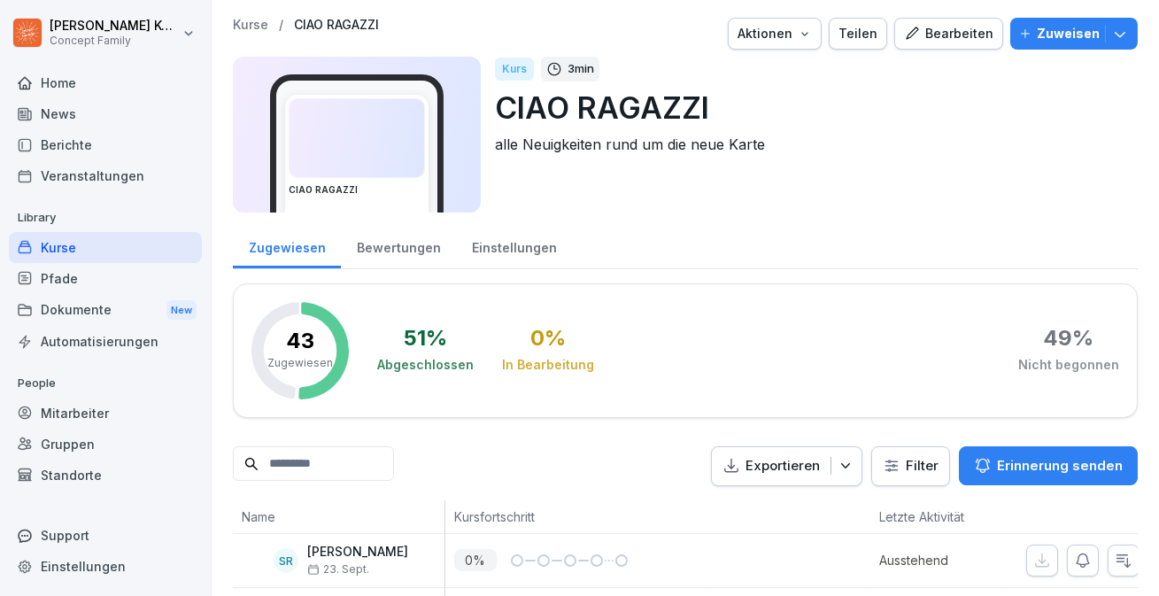
click at [414, 239] on div "Bewertungen" at bounding box center [398, 245] width 115 height 45
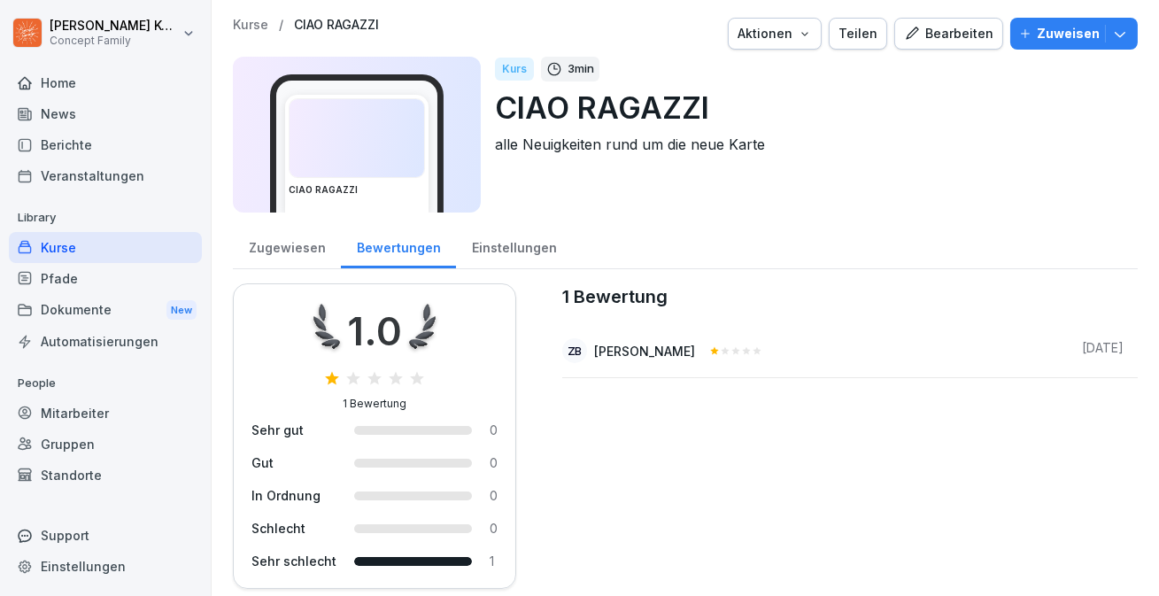
click at [58, 243] on div "Kurse" at bounding box center [105, 247] width 193 height 31
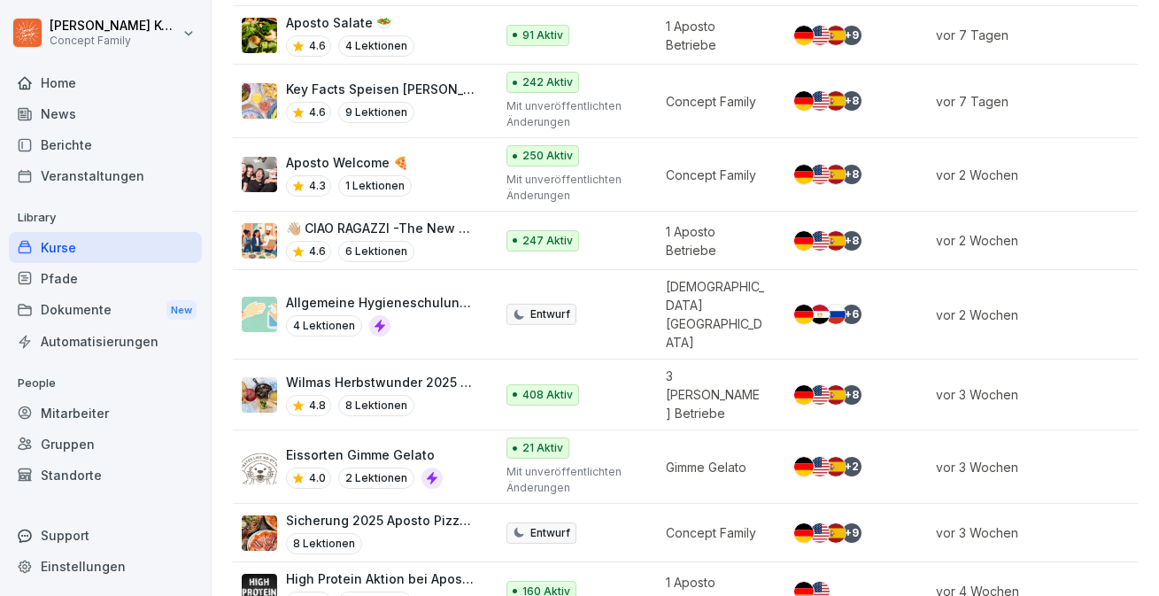
scroll to position [866, 0]
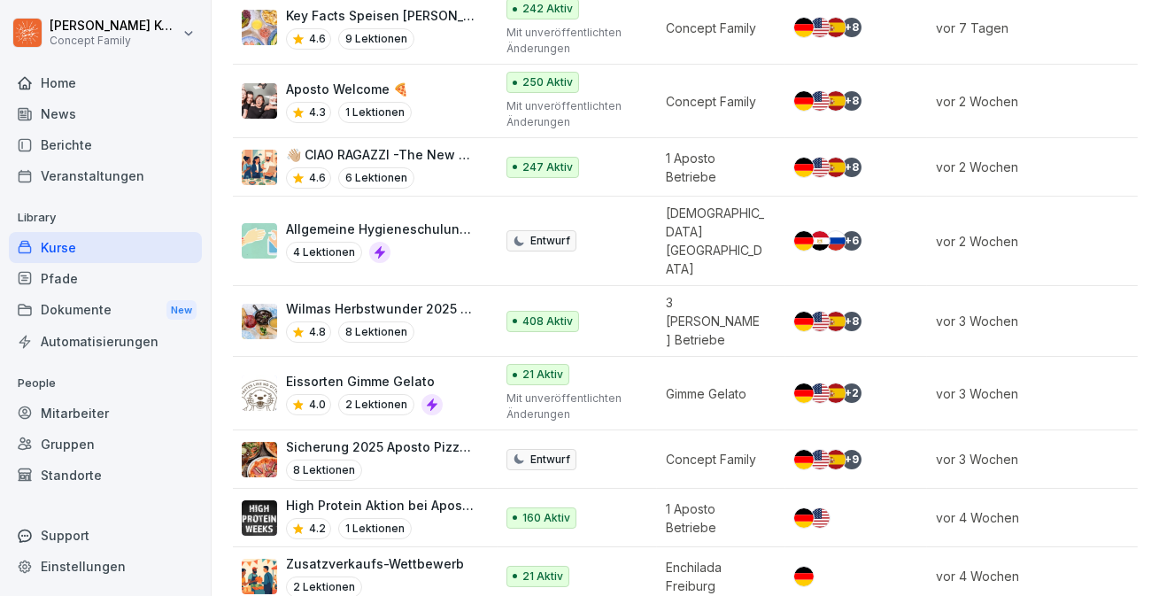
click at [438, 460] on div "8 Lektionen" at bounding box center [381, 470] width 190 height 21
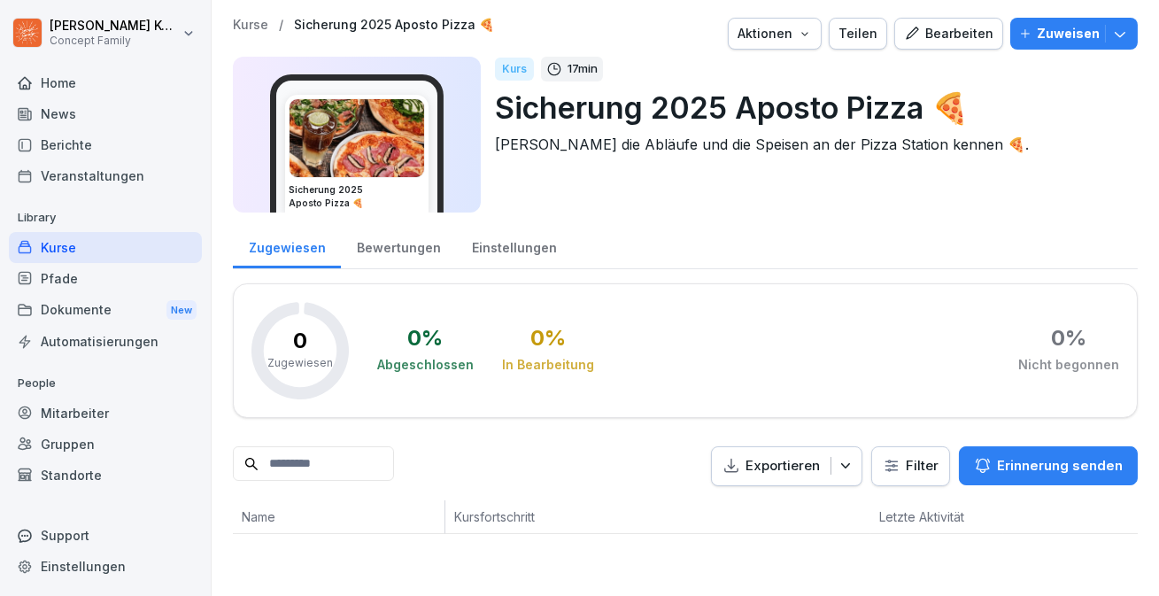
click at [920, 27] on icon "button" at bounding box center [912, 34] width 16 height 16
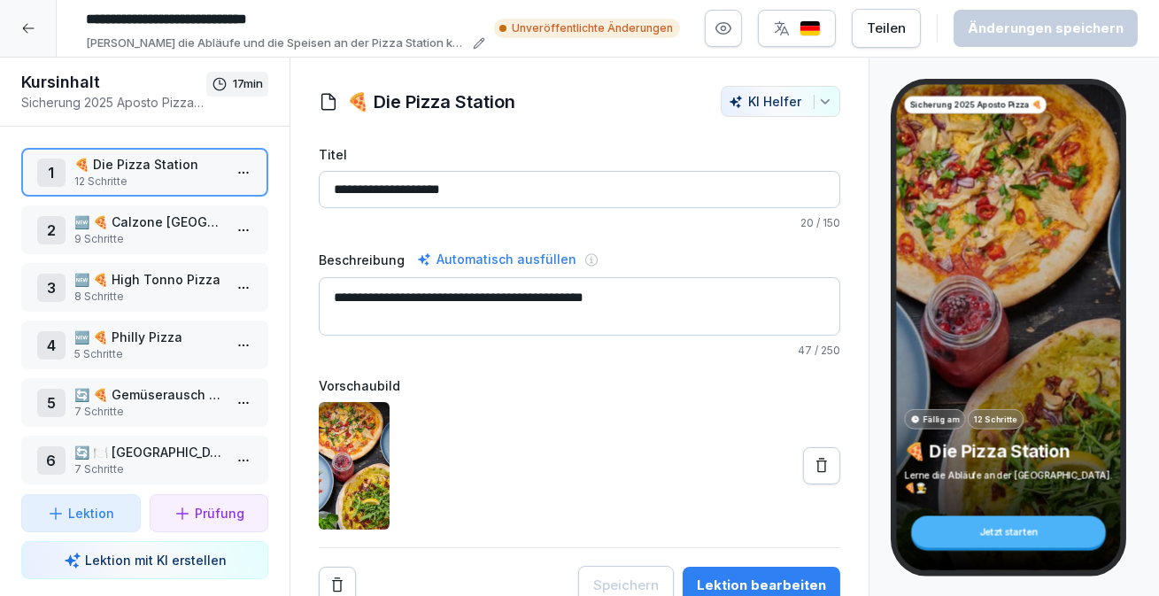
click at [29, 32] on icon at bounding box center [28, 28] width 14 height 14
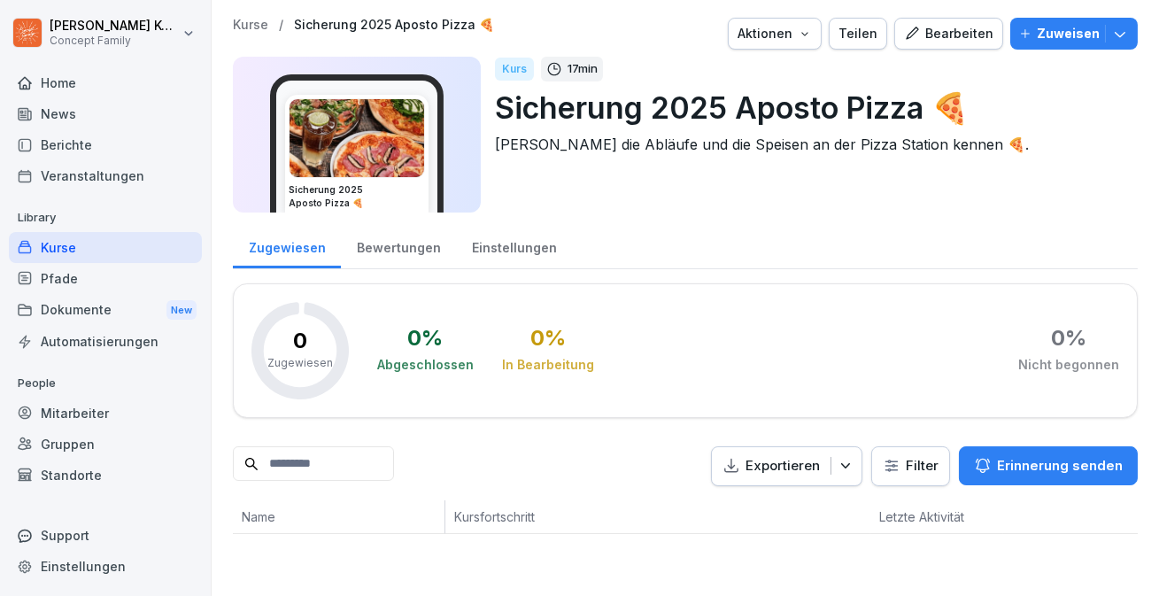
click at [68, 254] on div "Kurse" at bounding box center [105, 247] width 193 height 31
